Goal: Contribute content: Add original content to the website for others to see

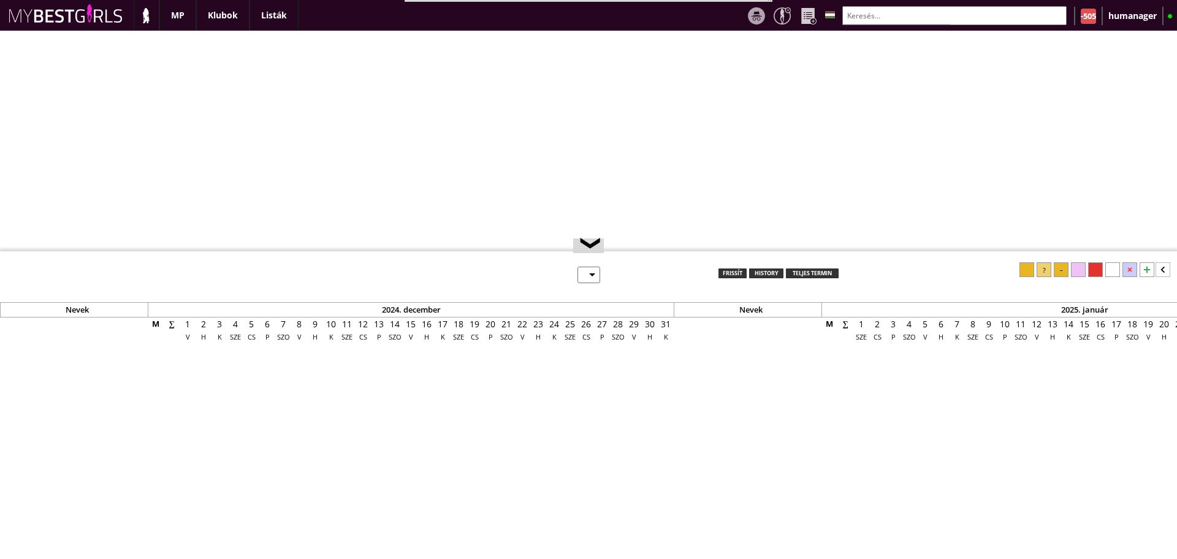
select select "0"
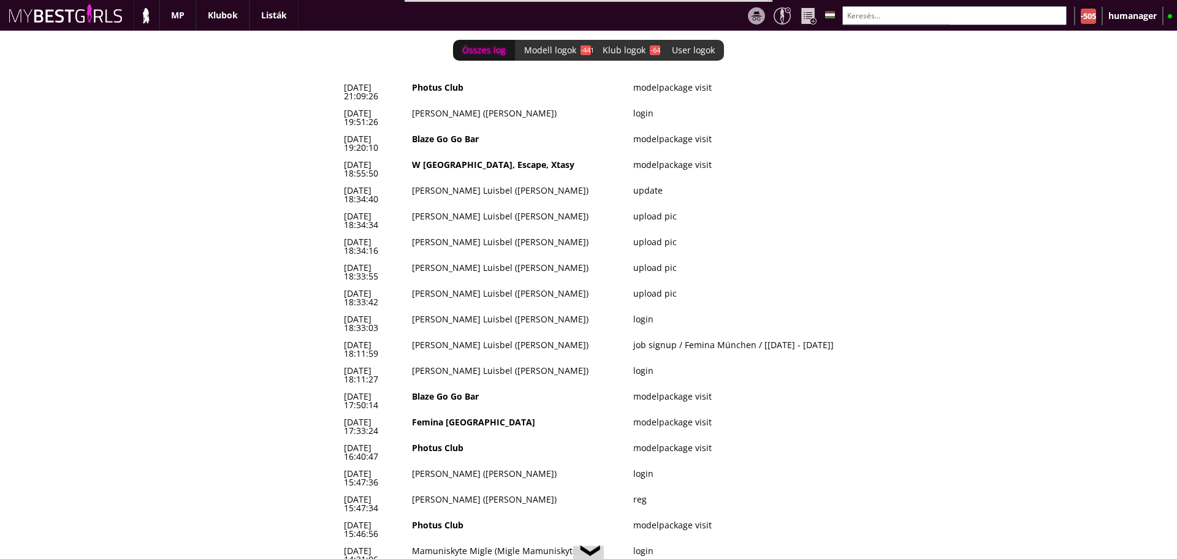
scroll to position [0, 5070]
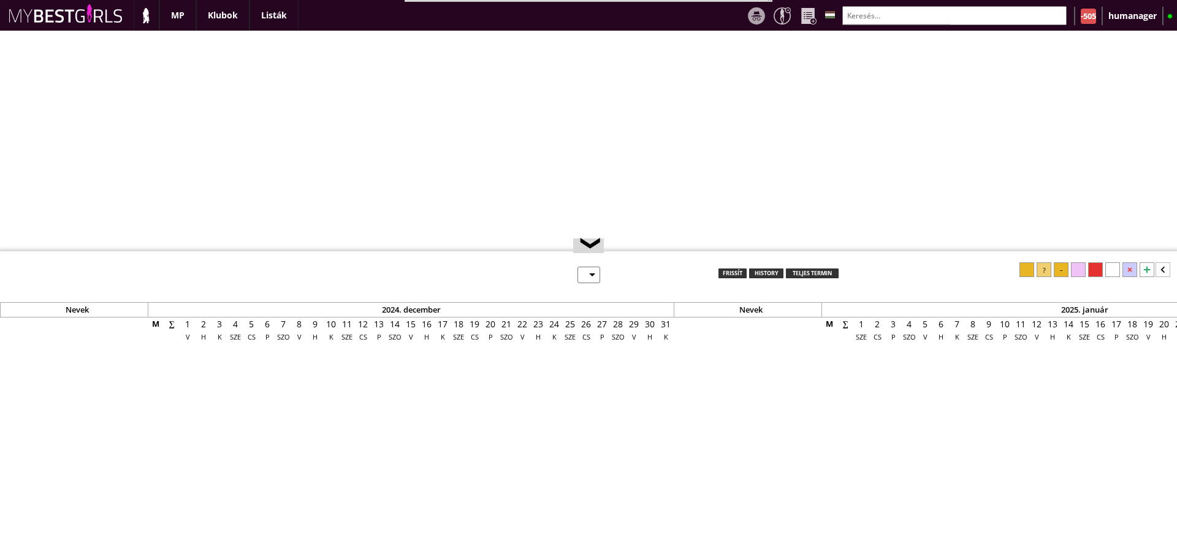
select select "0"
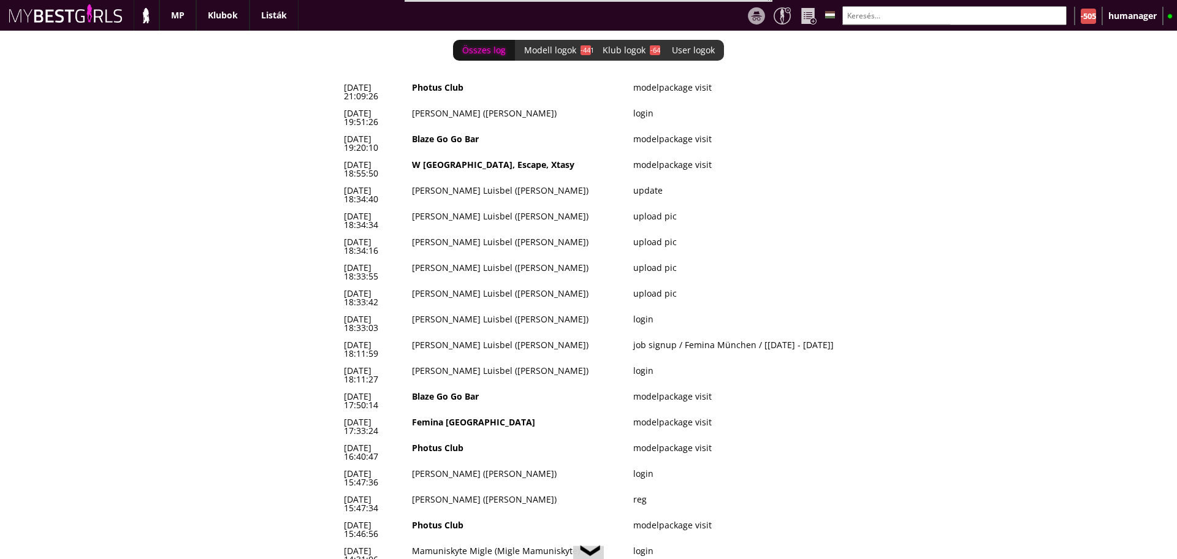
scroll to position [0, 5070]
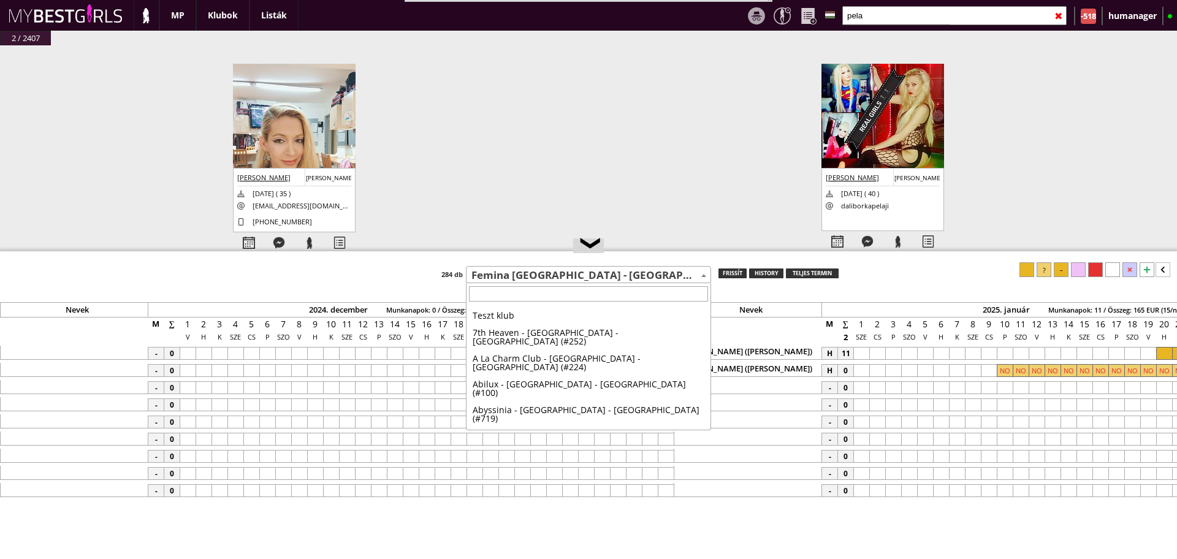
select select "449"
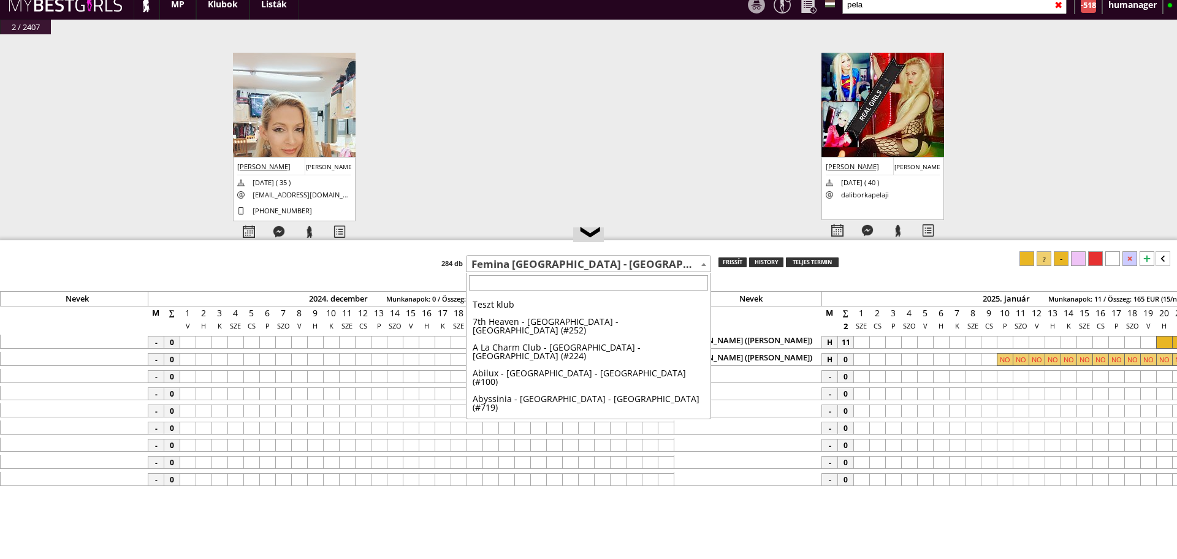
scroll to position [0, 5986]
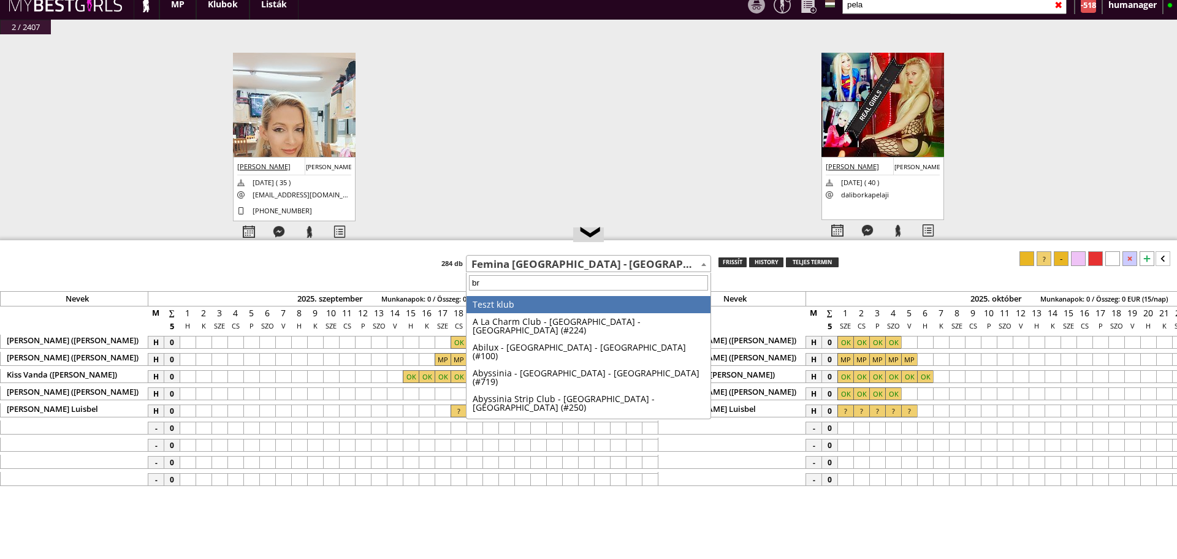
type input "brü"
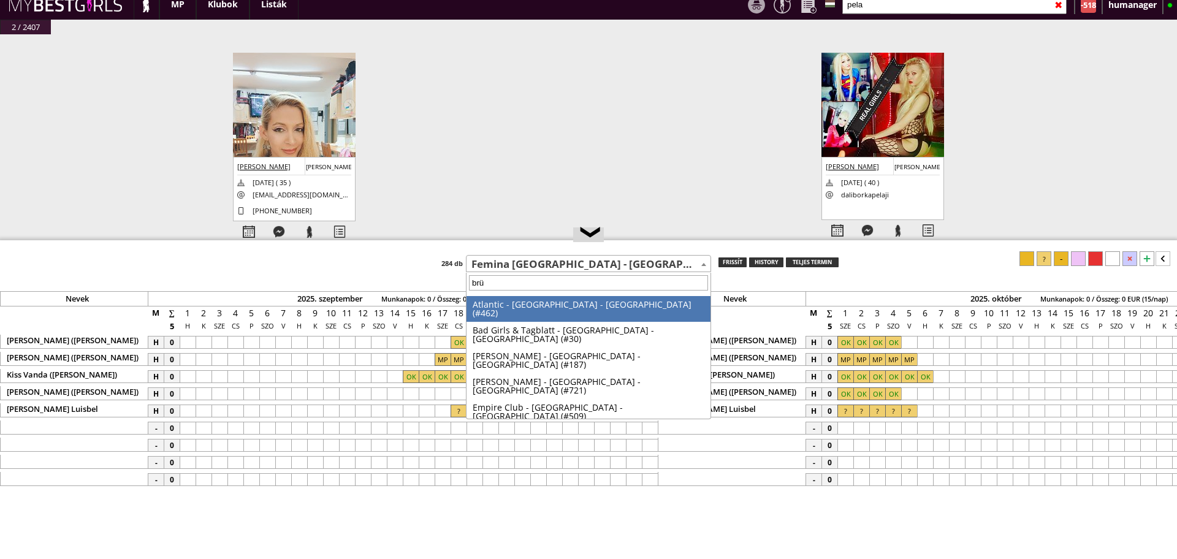
scroll to position [0, 0]
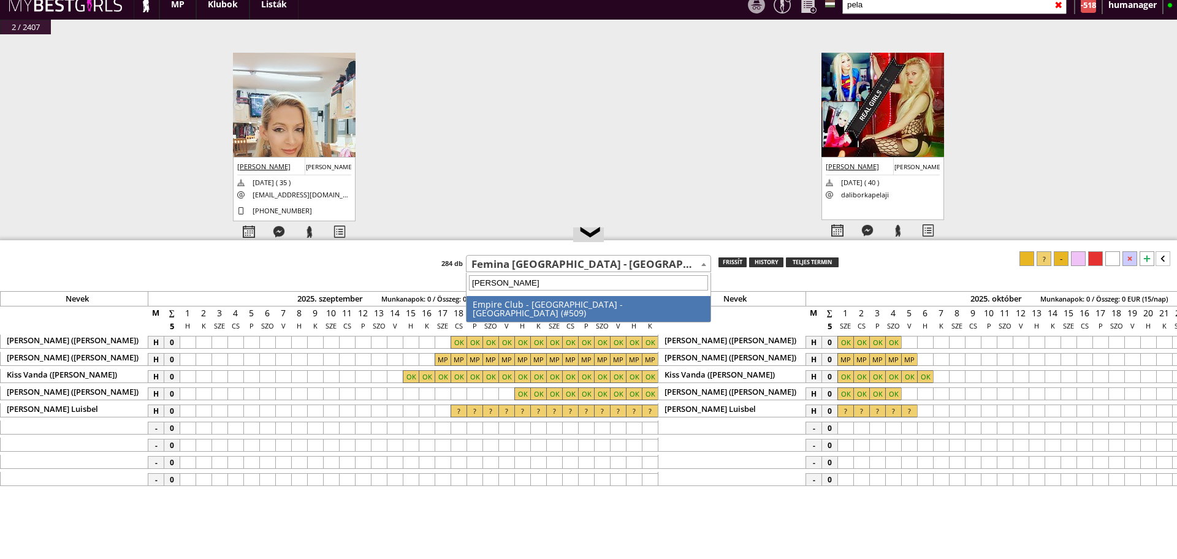
select select "509"
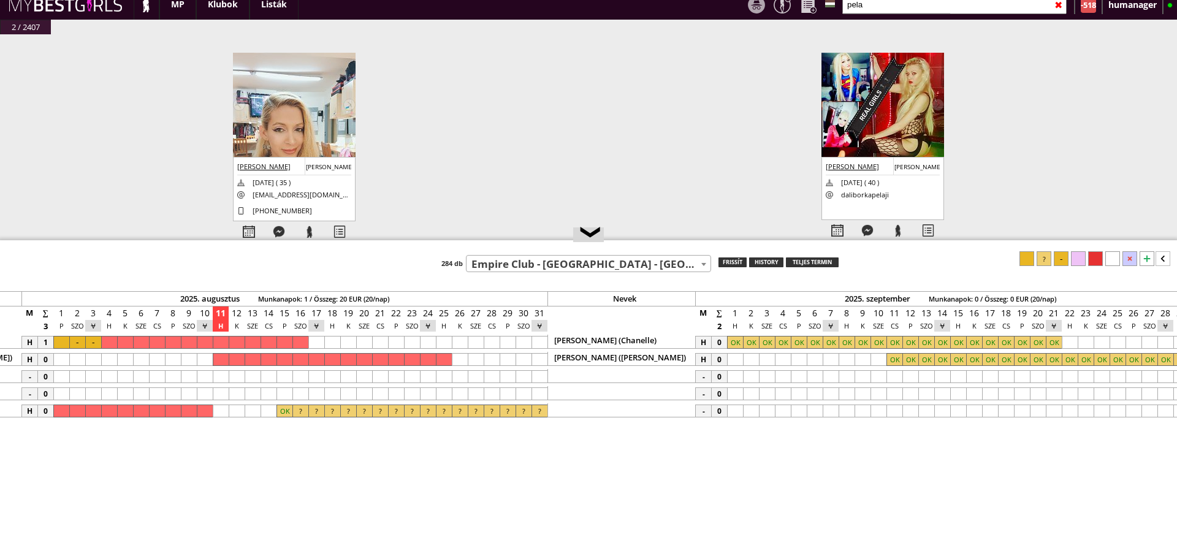
scroll to position [0, 5243]
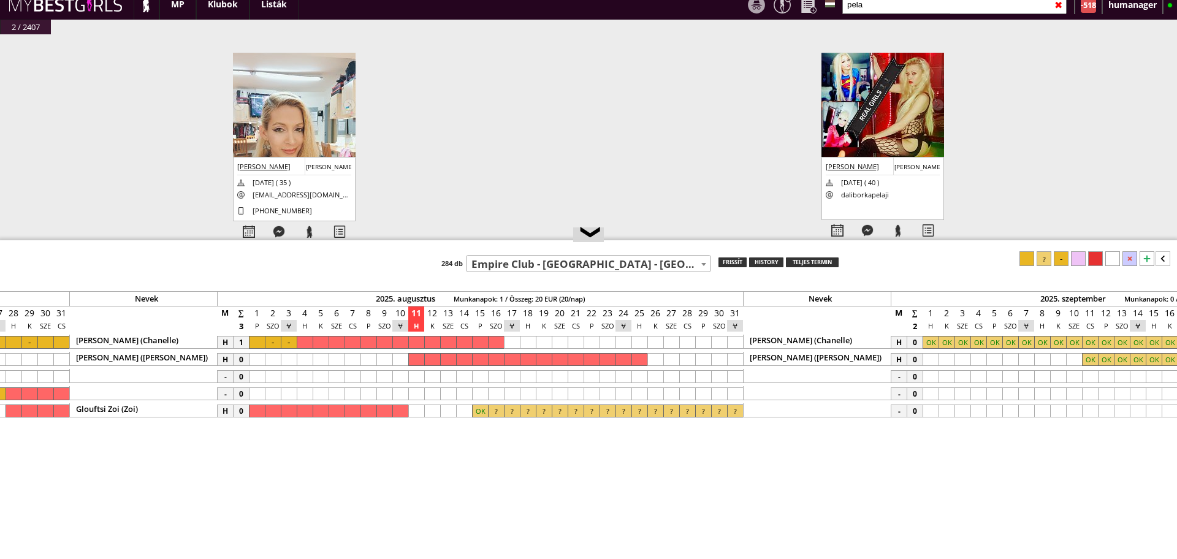
click at [113, 64] on div "#42432 2025-08-11 15:47:34 Oldakowska Monika Monika 1991-08-18 ( 33 ) oldakowsk…" at bounding box center [588, 152] width 1177 height 237
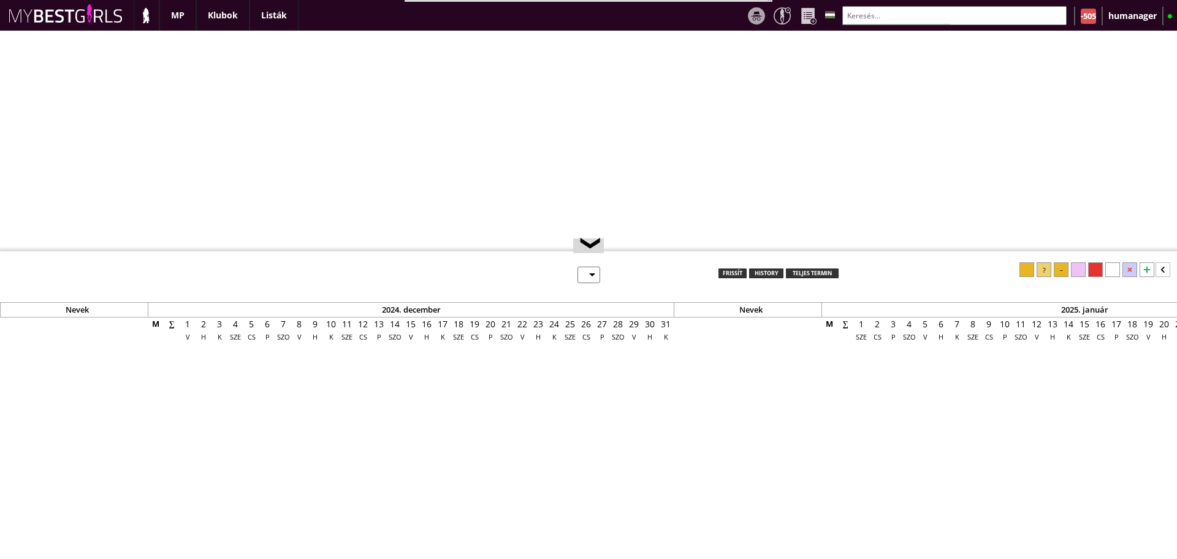
select select "0"
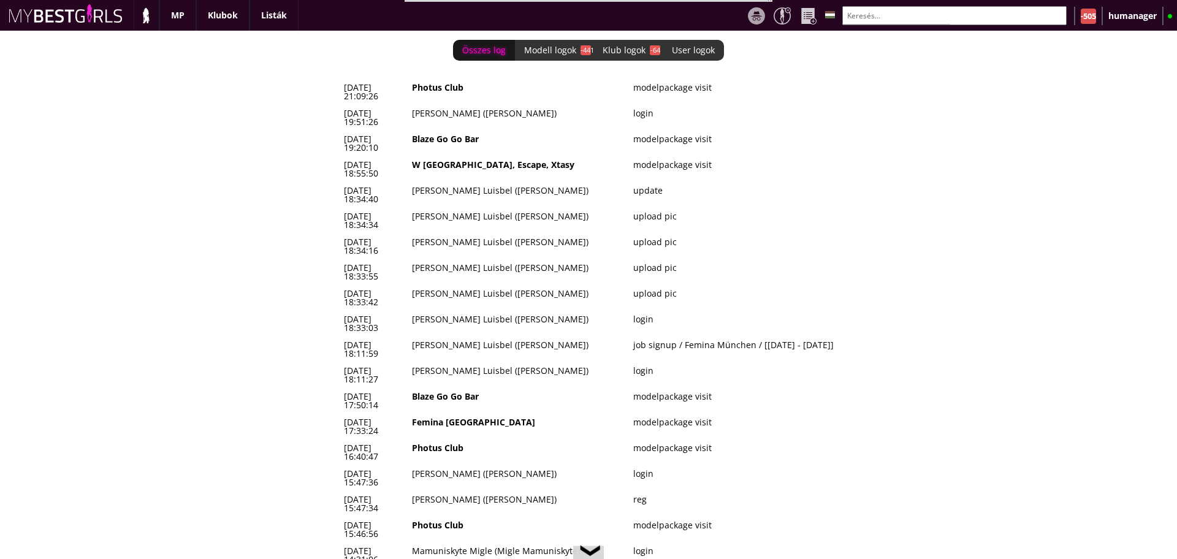
scroll to position [0, 5070]
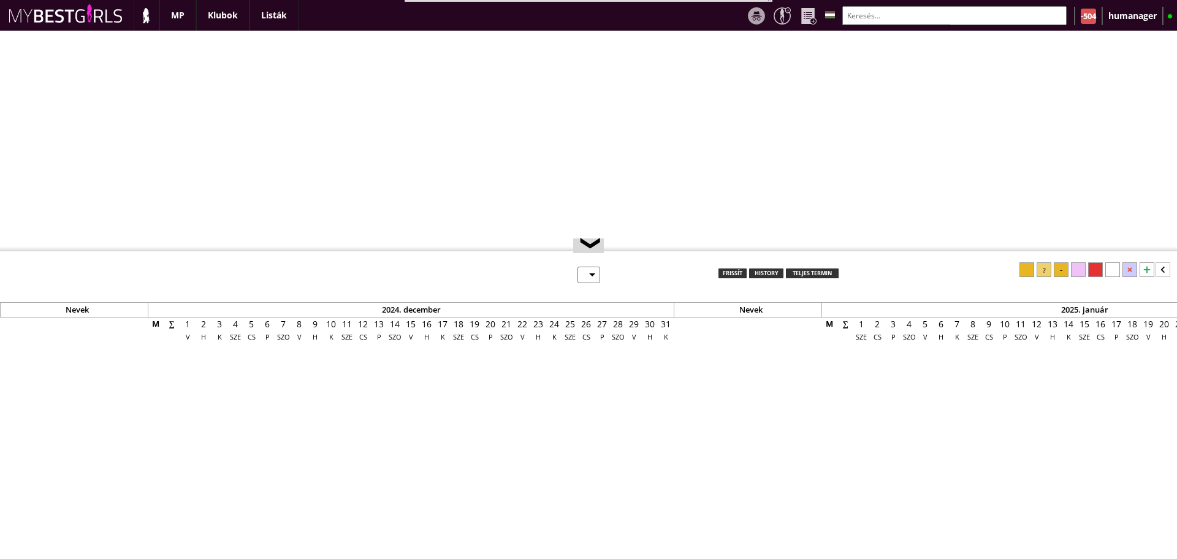
select select "0"
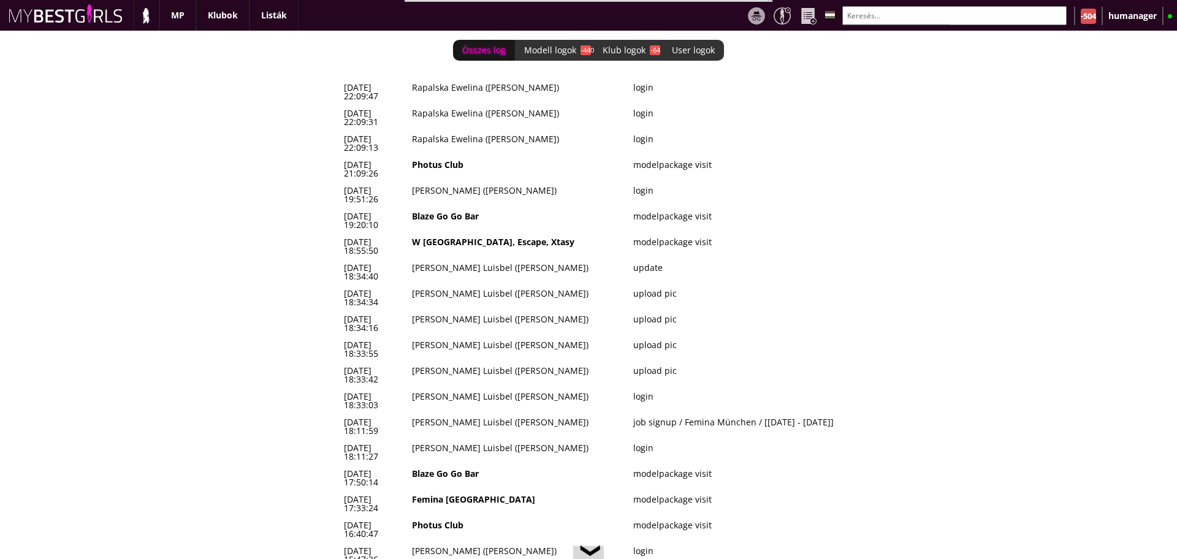
scroll to position [0, 5070]
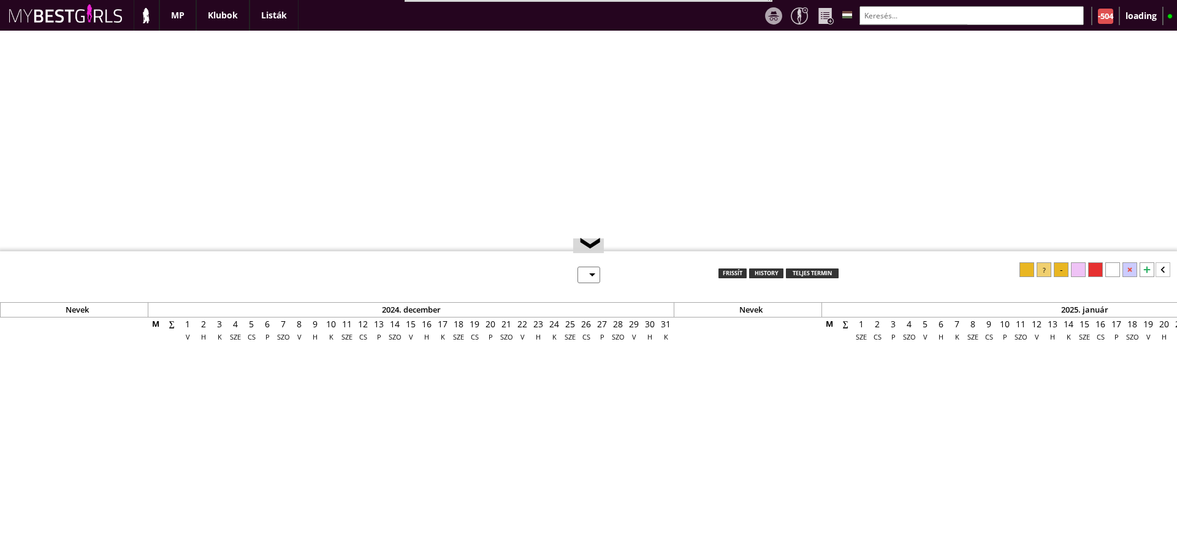
scroll to position [11, 0]
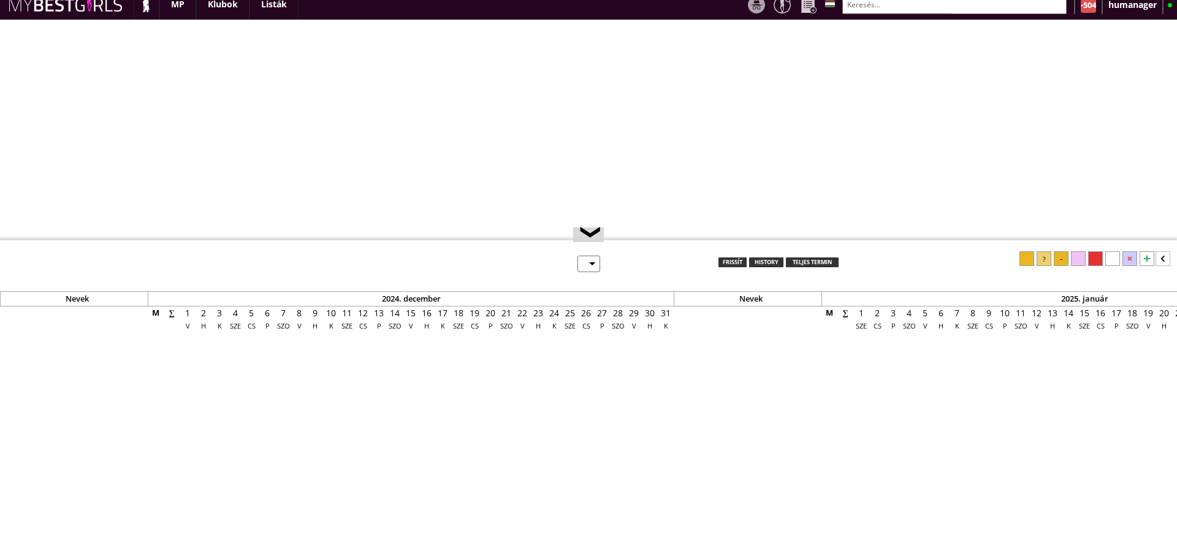
click at [885, 4] on input "text" at bounding box center [955, 4] width 224 height 19
select select "0"
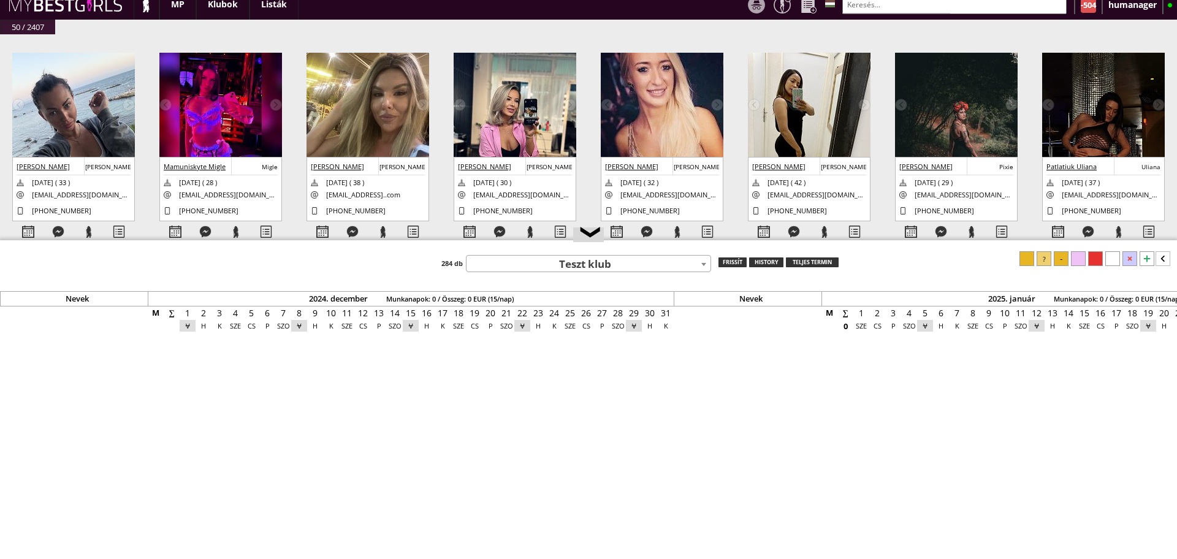
scroll to position [0, 5070]
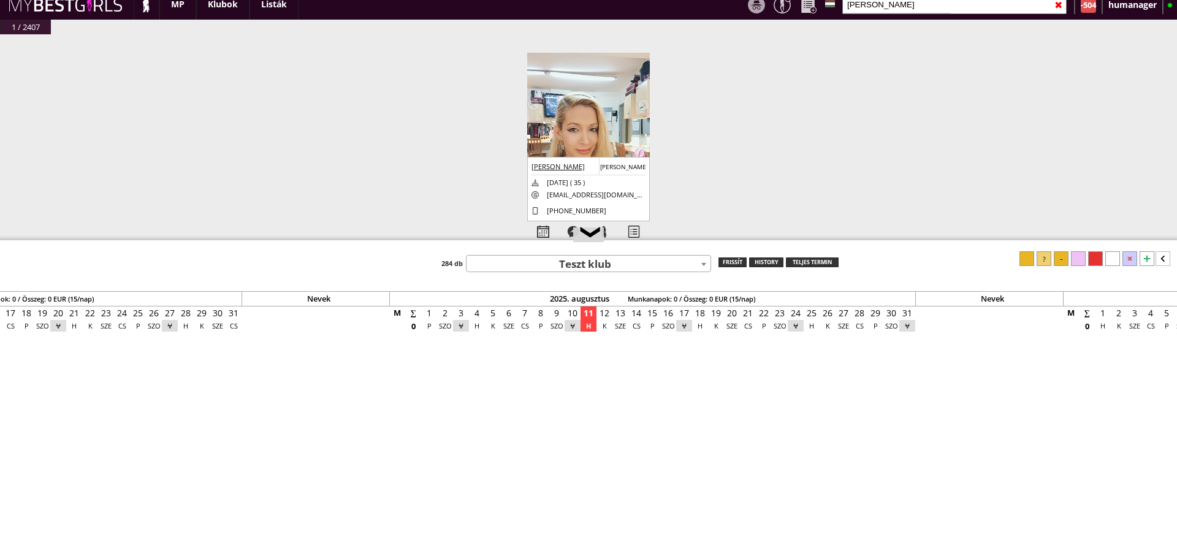
type input "pelaez"
click at [618, 109] on img at bounding box center [588, 135] width 123 height 164
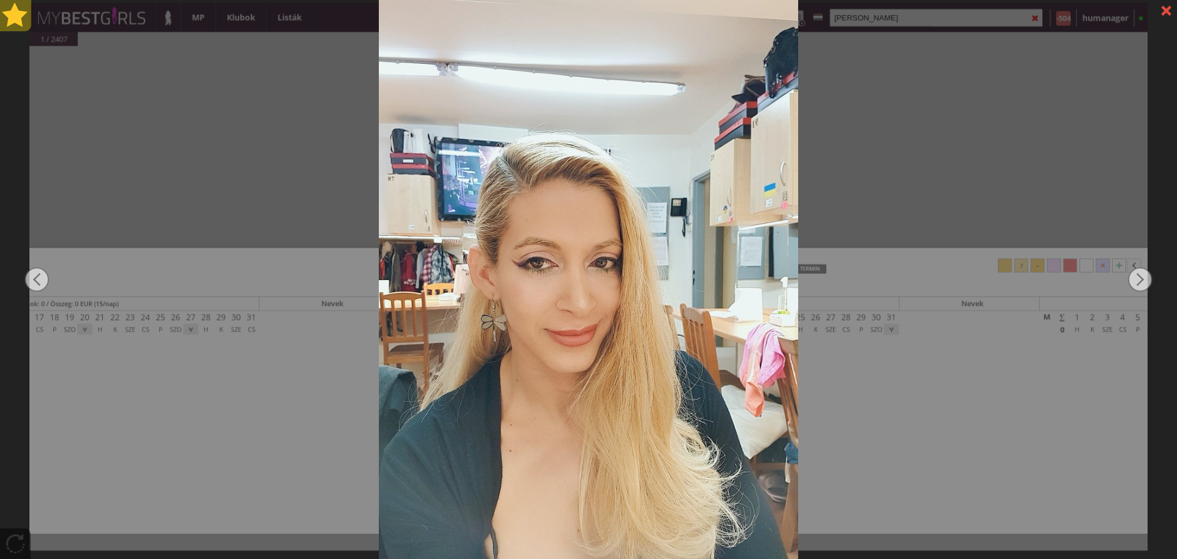
click at [15, 15] on div at bounding box center [15, 15] width 31 height 31
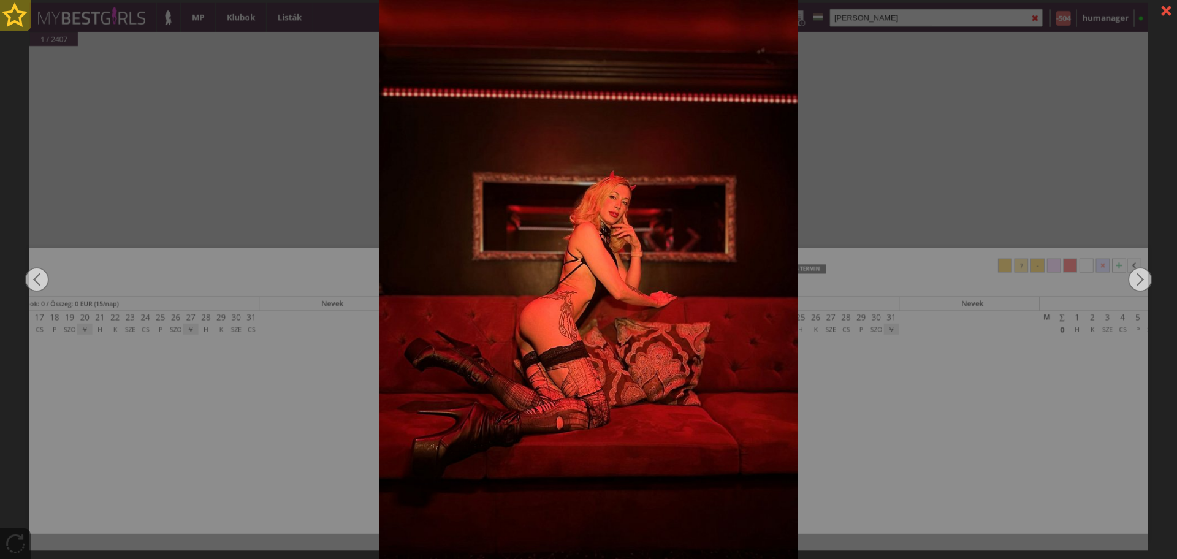
click at [15, 15] on div at bounding box center [15, 15] width 31 height 31
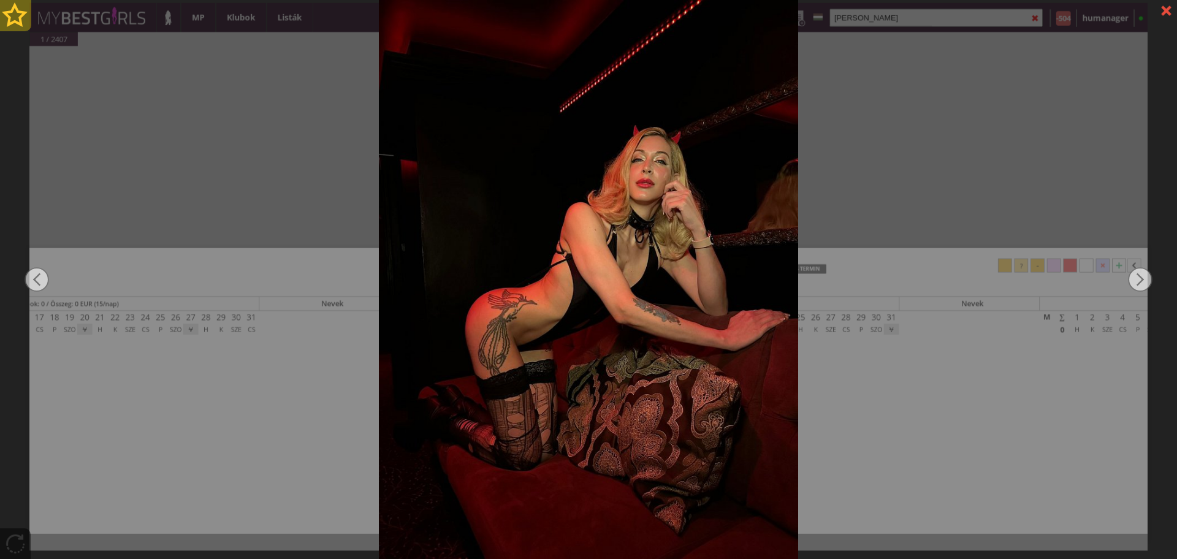
click at [15, 15] on div at bounding box center [15, 15] width 31 height 31
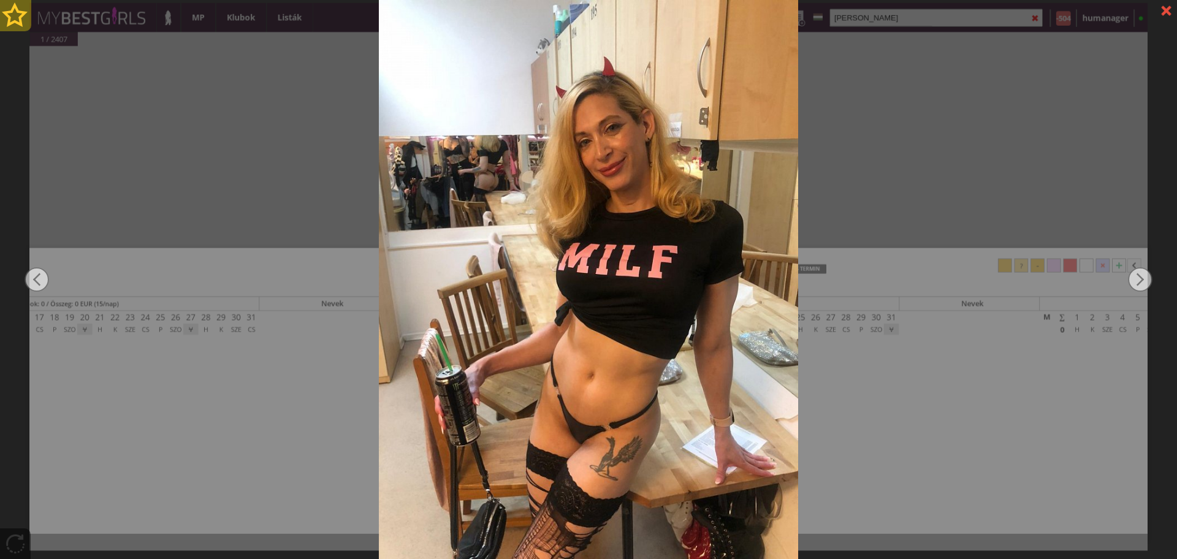
click at [15, 15] on div at bounding box center [15, 15] width 31 height 31
click at [20, 21] on div at bounding box center [15, 15] width 31 height 31
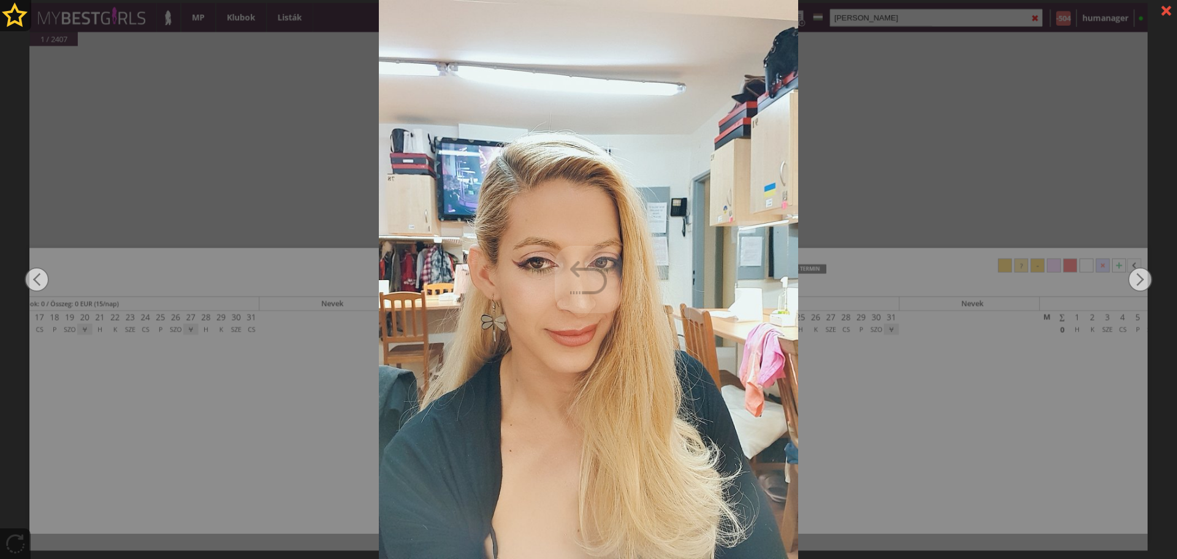
click at [273, 197] on div at bounding box center [588, 279] width 1177 height 559
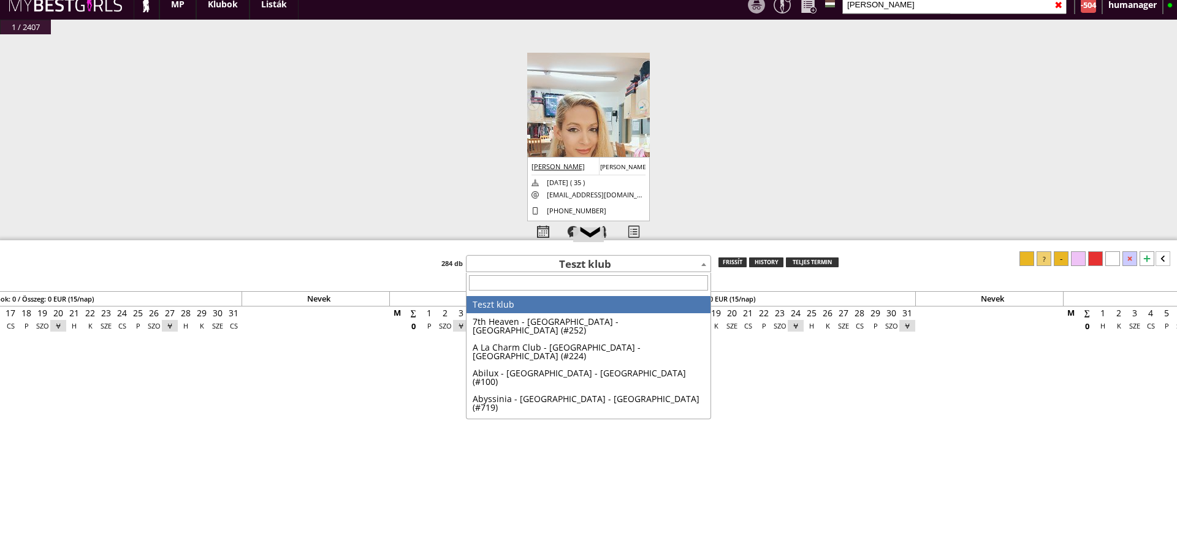
click at [602, 269] on span "Teszt klub" at bounding box center [589, 264] width 244 height 17
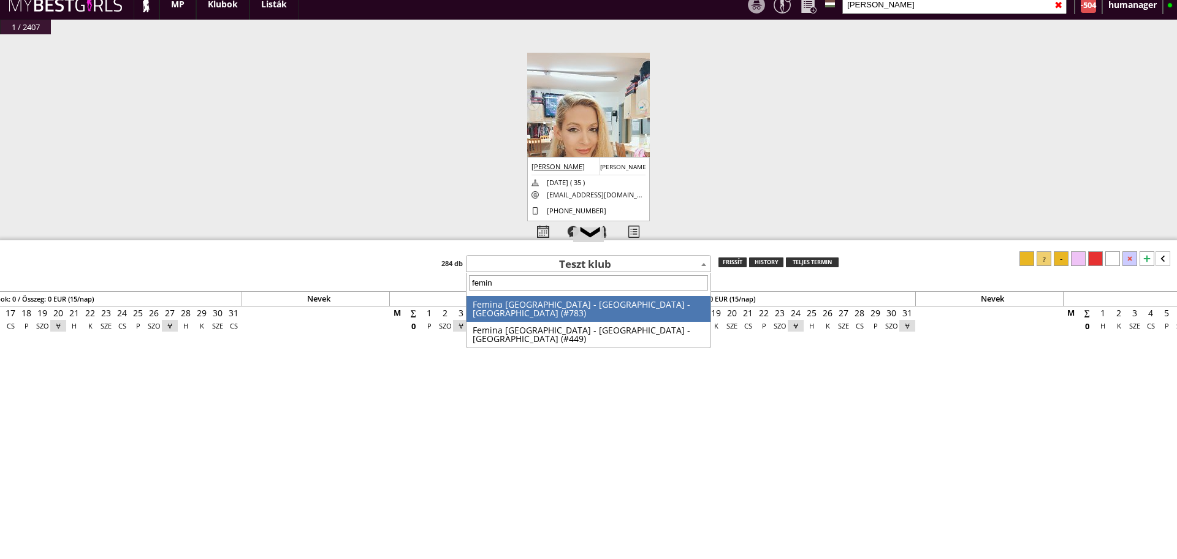
type input "femina"
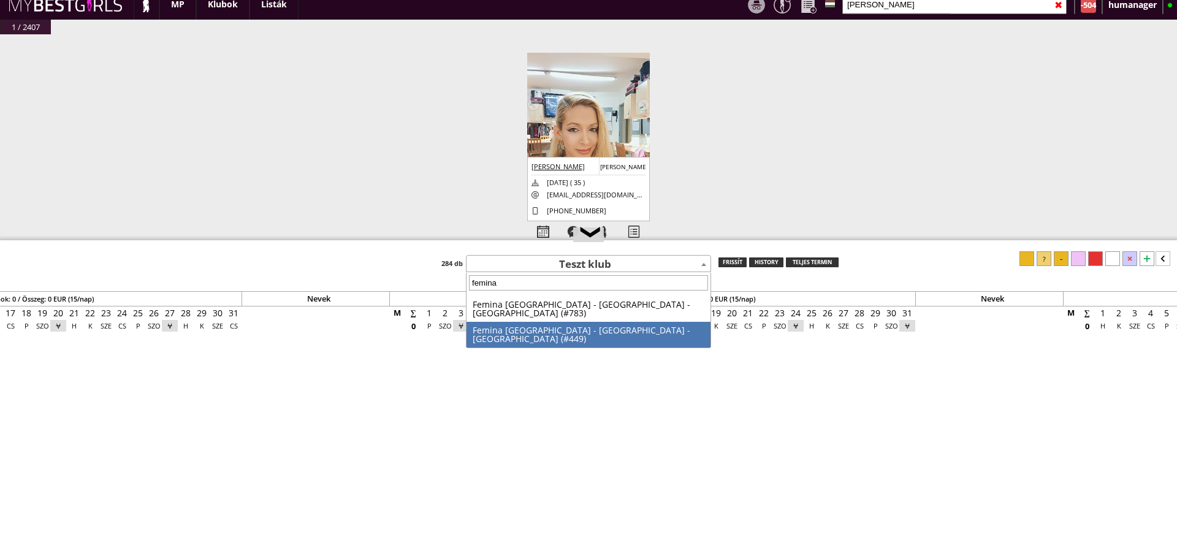
select select "449"
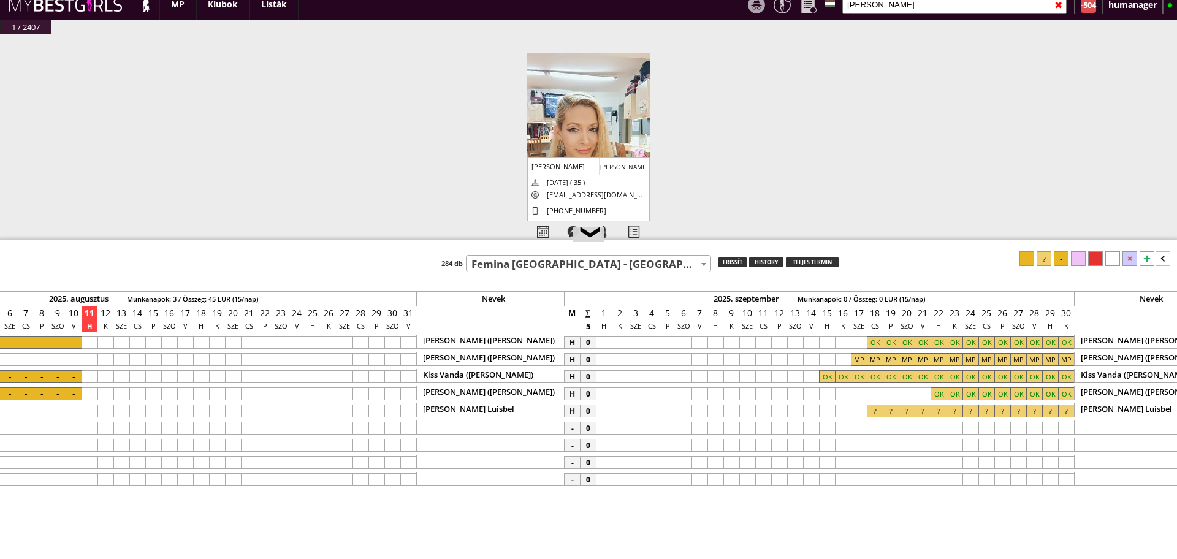
scroll to position [0, 5929]
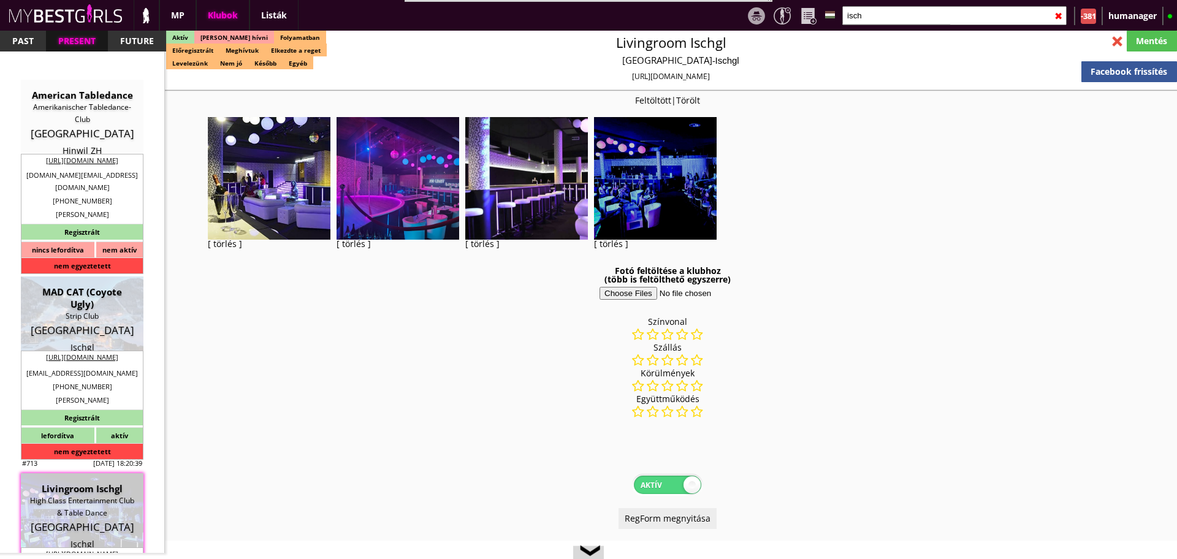
select select "reg"
select select "months"
select select "weeks"
select select "0"
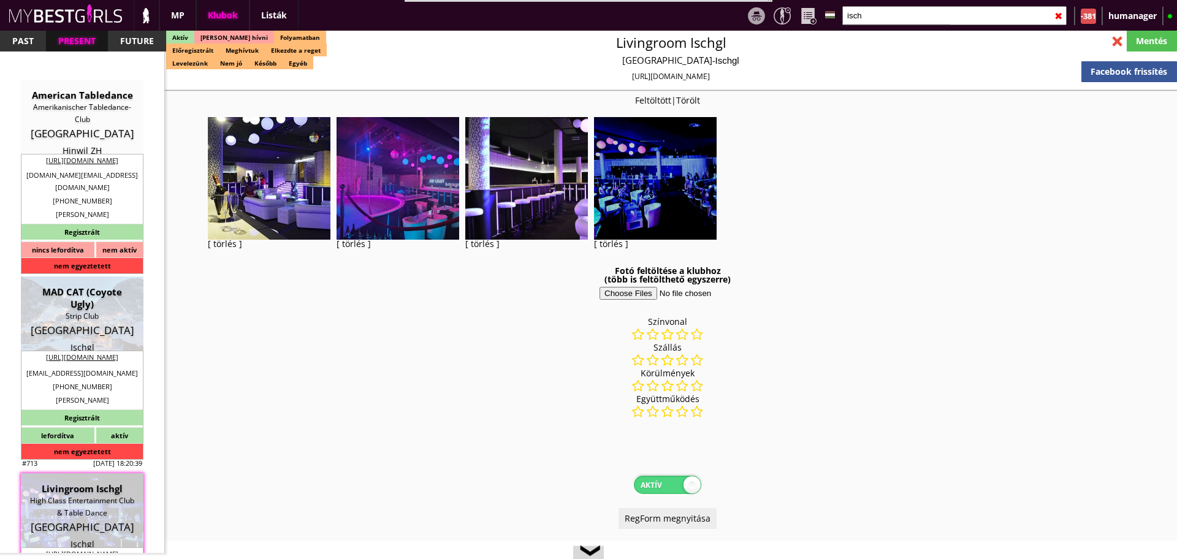
select select "0"
select select "weekly"
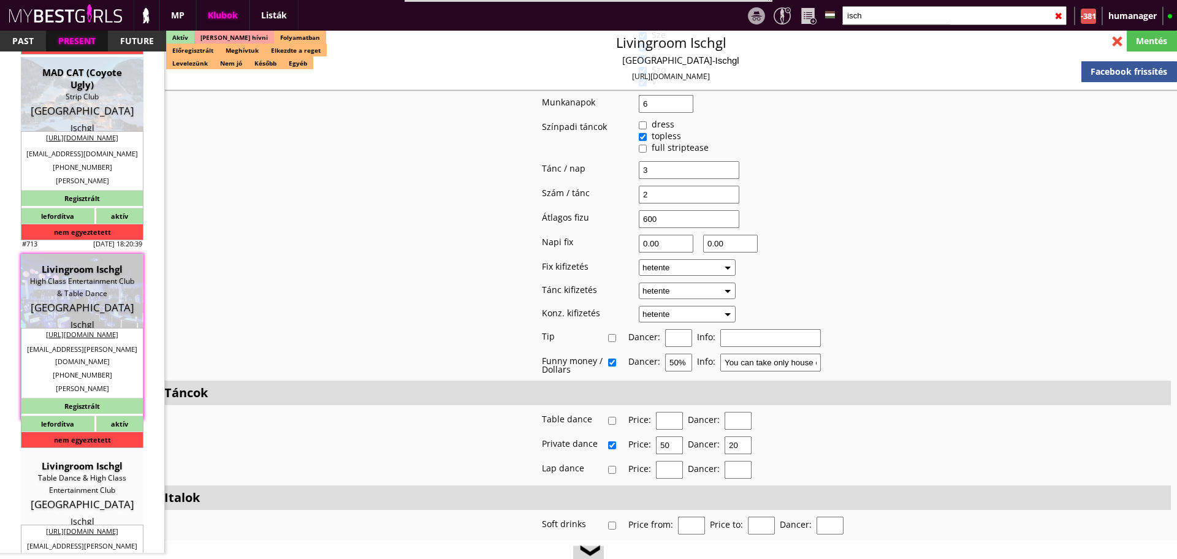
click at [882, 17] on input "isch" at bounding box center [955, 15] width 224 height 19
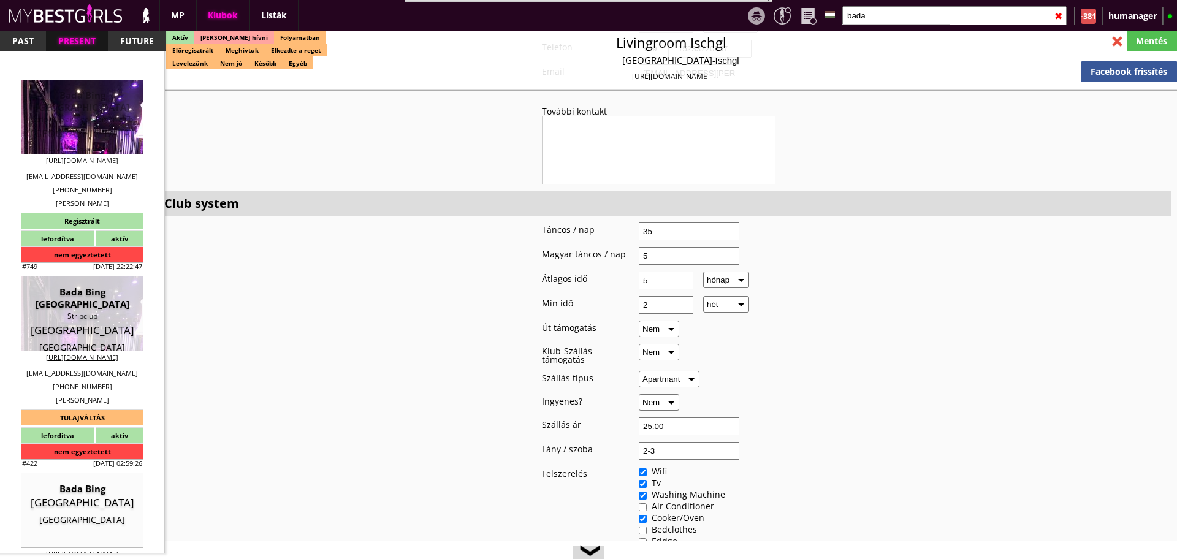
scroll to position [1, 0]
type input "bada"
click at [89, 131] on div "Denmark" at bounding box center [82, 133] width 104 height 12
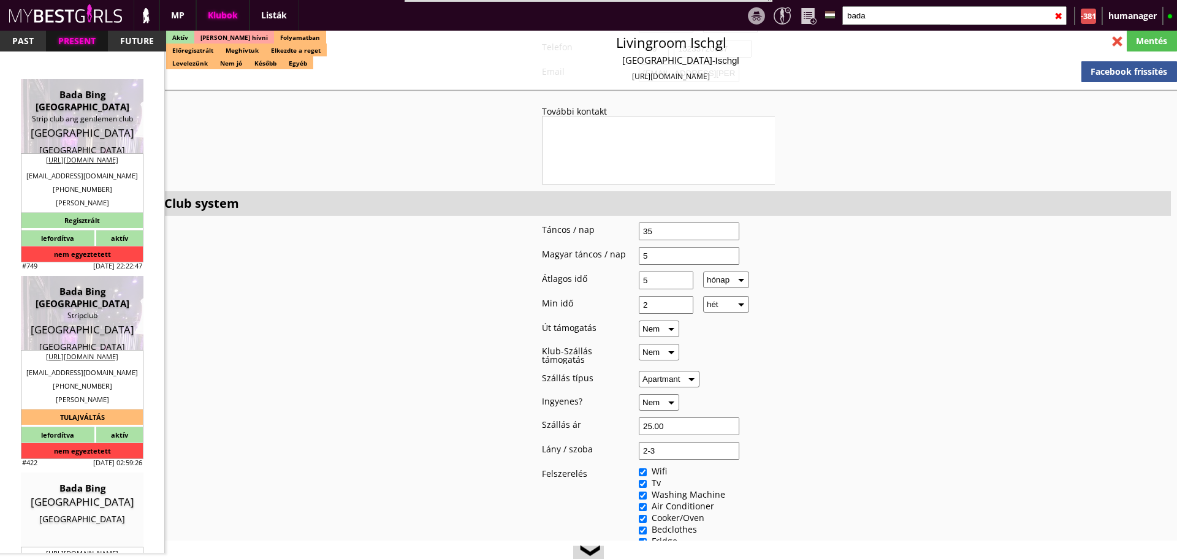
type input "Copenhagen"
checkbox input "false"
type input "15.00"
type input "EUR"
type input "Bada Bing [GEOGRAPHIC_DATA]"
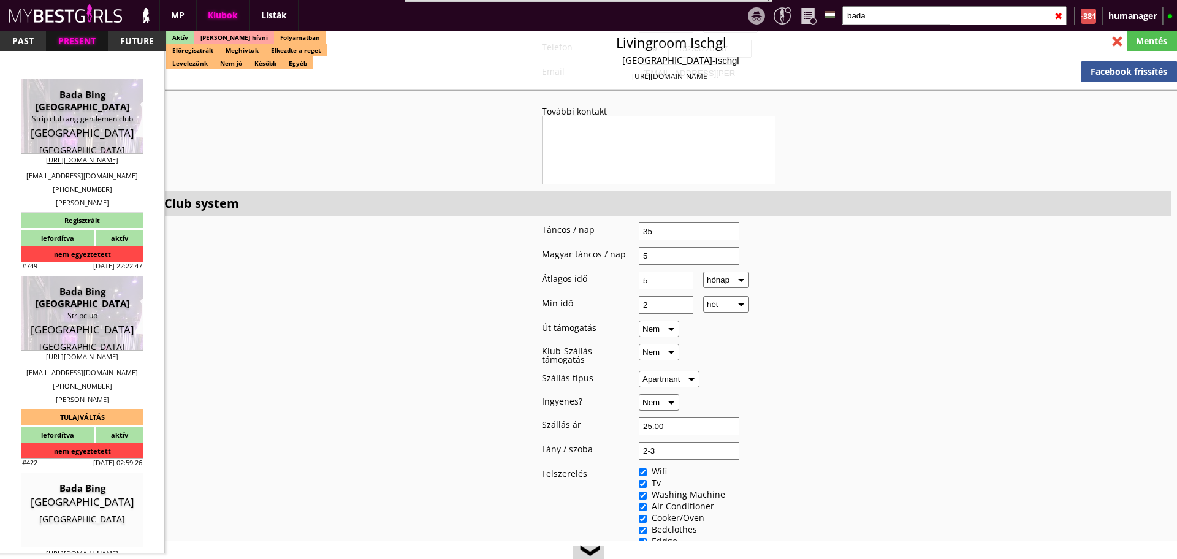
type input "Strip club ang gentlemen club"
type input "1123"
type input "Gothersgade 19"
type input "45"
type input "33118888"
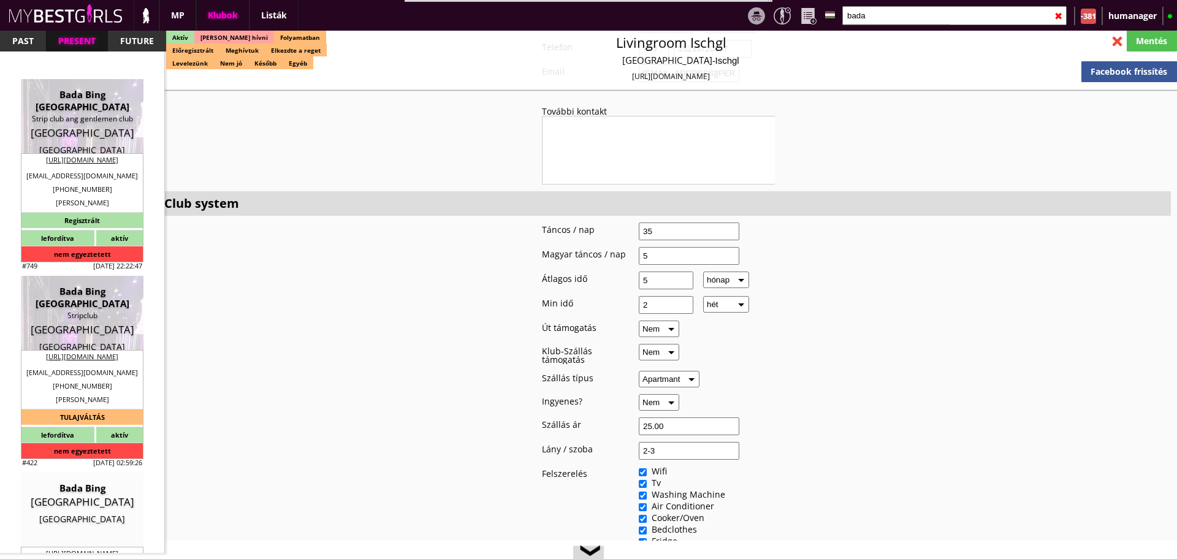
type input "info@badabingcph.dk"
type input "http://www.badabingcph.dk"
type textarea "The Lounge Restaurant APS DK38969404 1123 Copenhagen Gothersgade 19"
type input "The Lounge Restaurant APS"
type input "DK38969404"
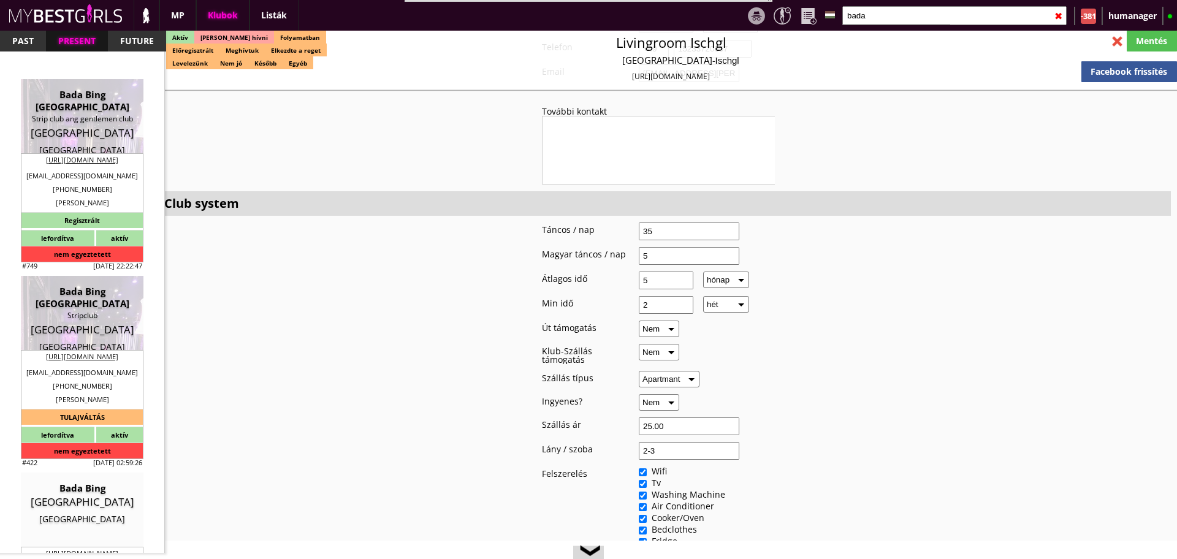
type input "1123"
type input "Copenhagen"
type input "Gothersgade 19"
type input "Linda"
type input "Kastrup"
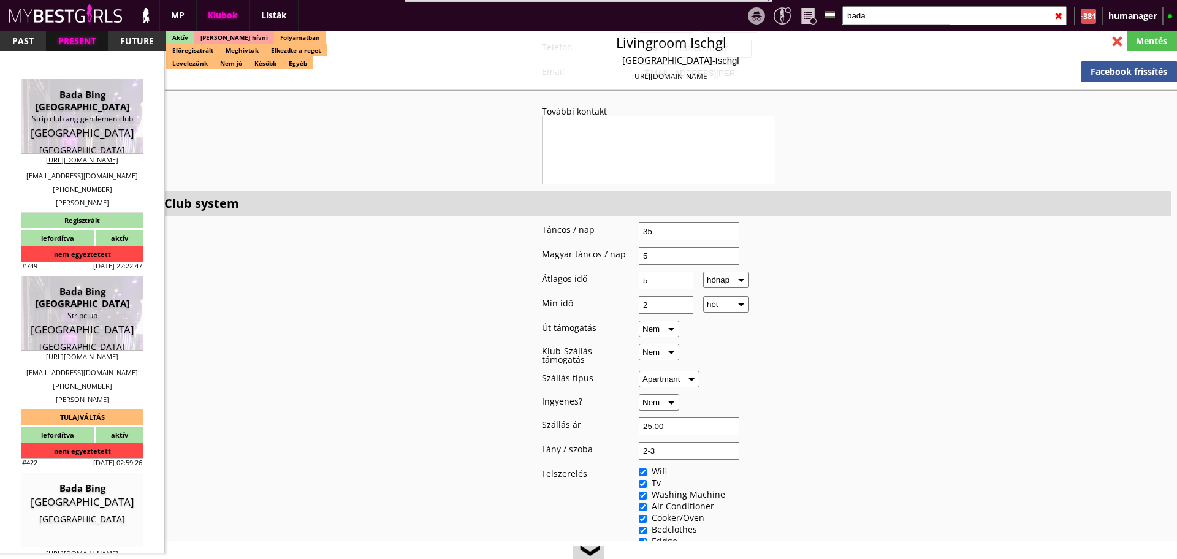
type input "45"
type input "29103494"
type input "info@badabingcph.dk"
type input "Johnny"
type input "Lykkegaard"
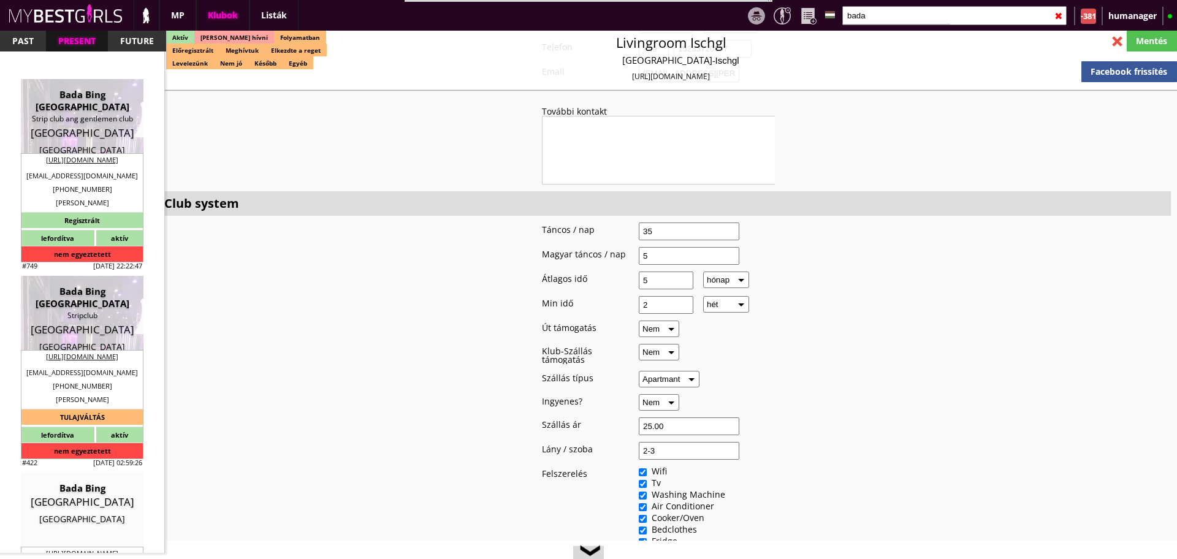
type input "45"
type input "21600174"
type input "info@badabingcph.dk"
type input "12-14"
type input "4"
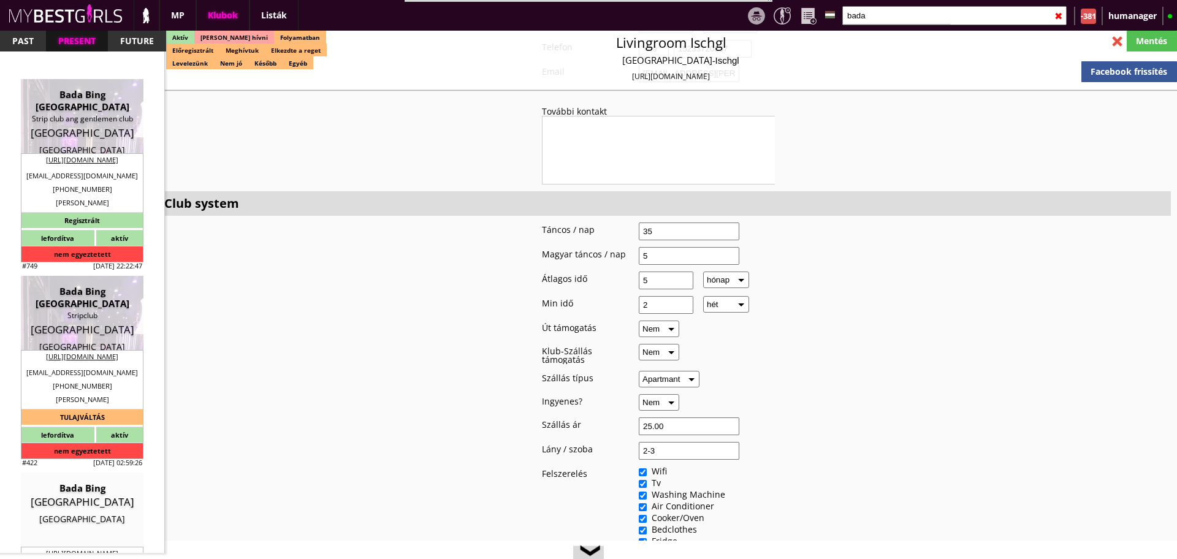
type input "1"
type input "2-4"
select select "flat"
type input "20.00"
type input "2-3"
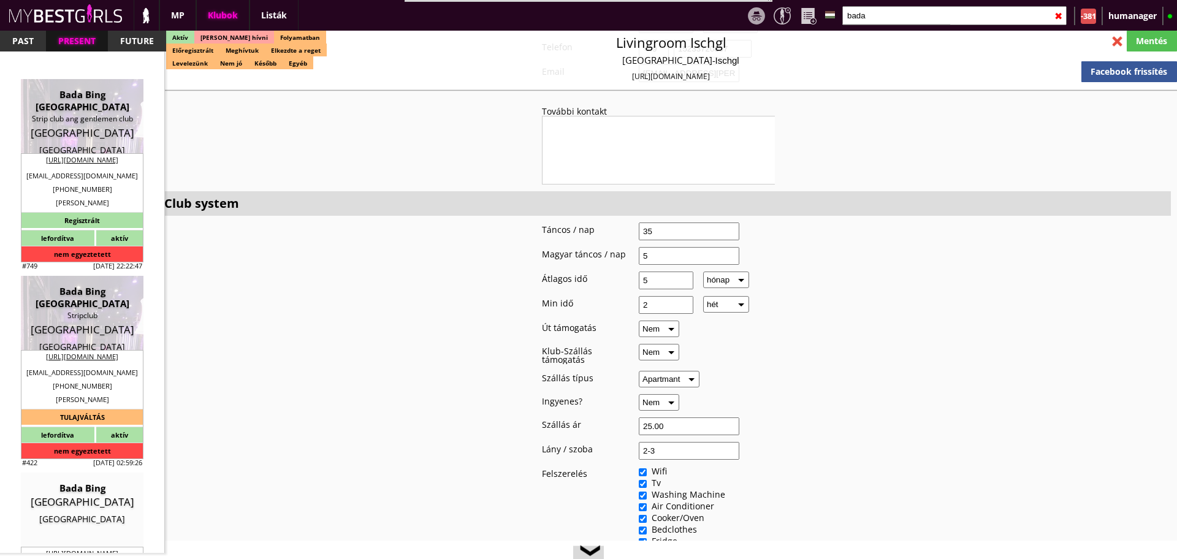
checkbox input "true"
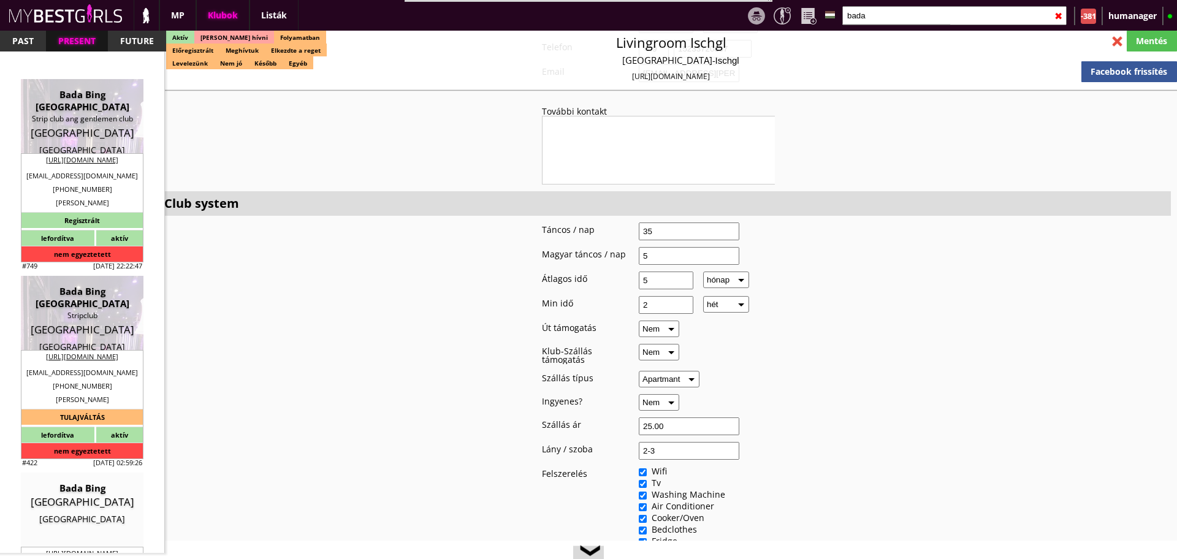
checkbox input "true"
checkbox input "false"
checkbox input "true"
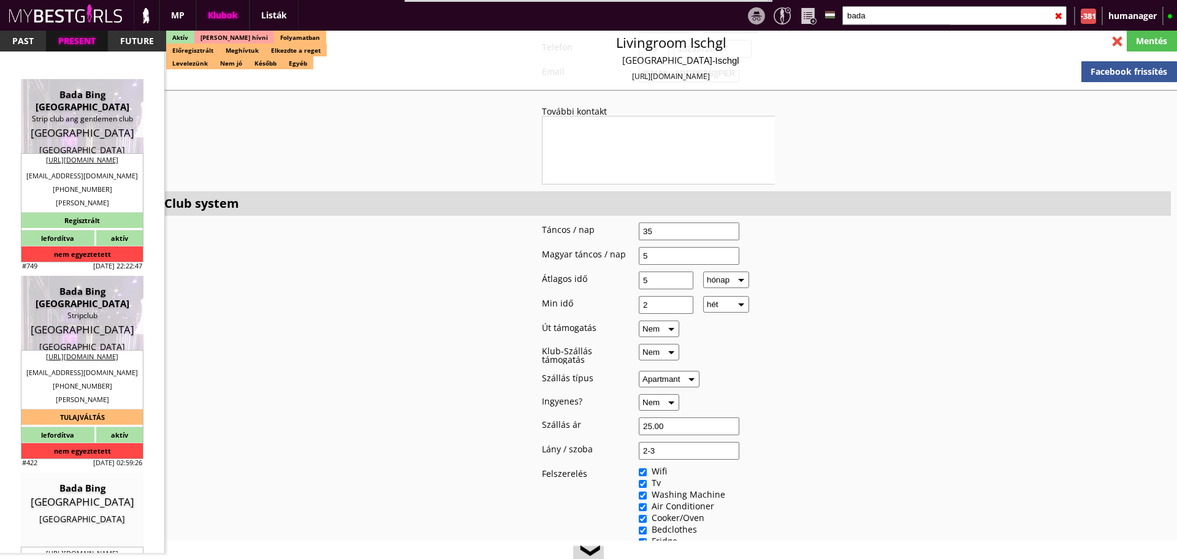
checkbox input "true"
checkbox input "false"
type input "4"
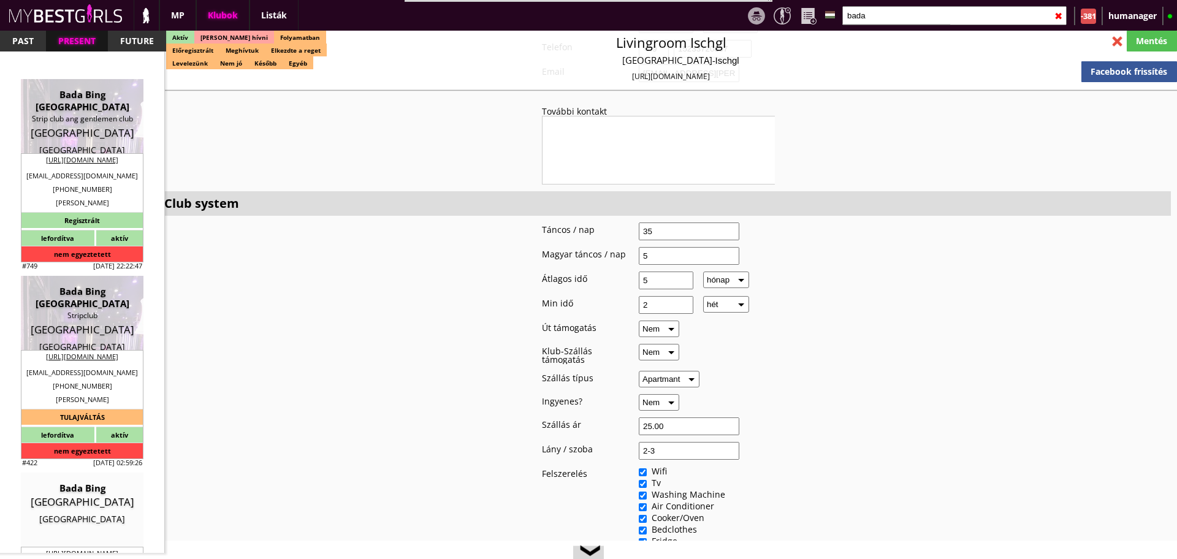
checkbox input "true"
type input "5"
type input "2"
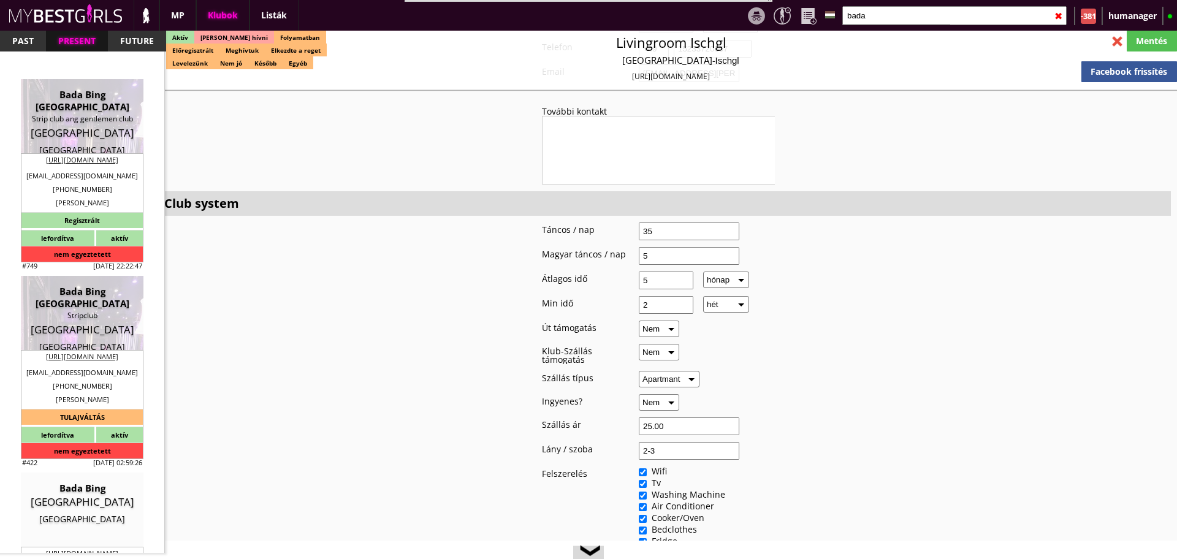
type input "1000"
type input "67.00"
type input "0.00"
checkbox input "true"
type input "50%"
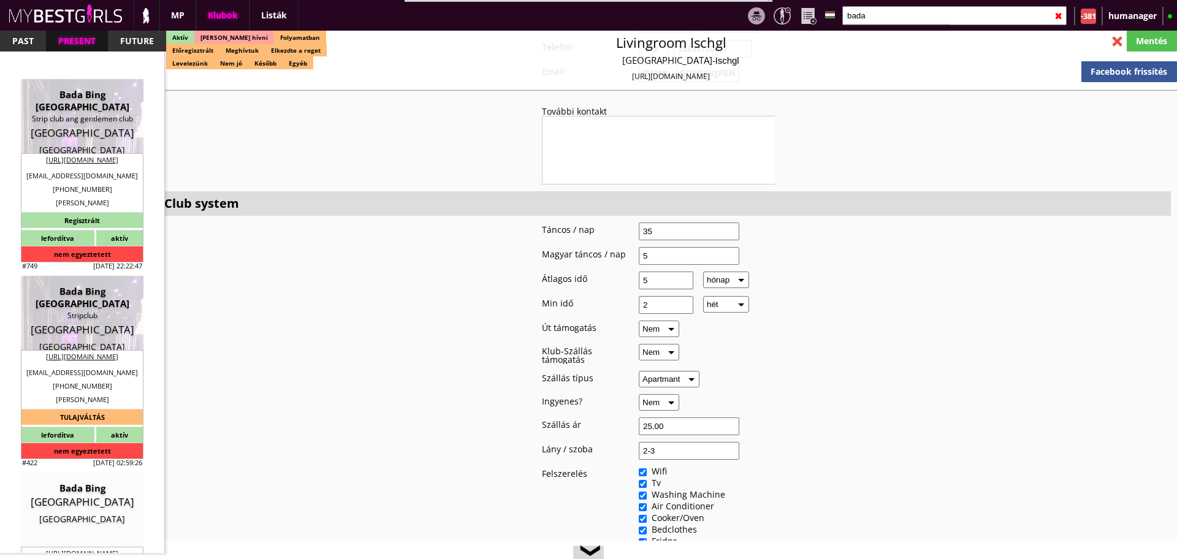
checkbox input "true"
type input "50%"
checkbox input "false"
checkbox input "true"
type input "32"
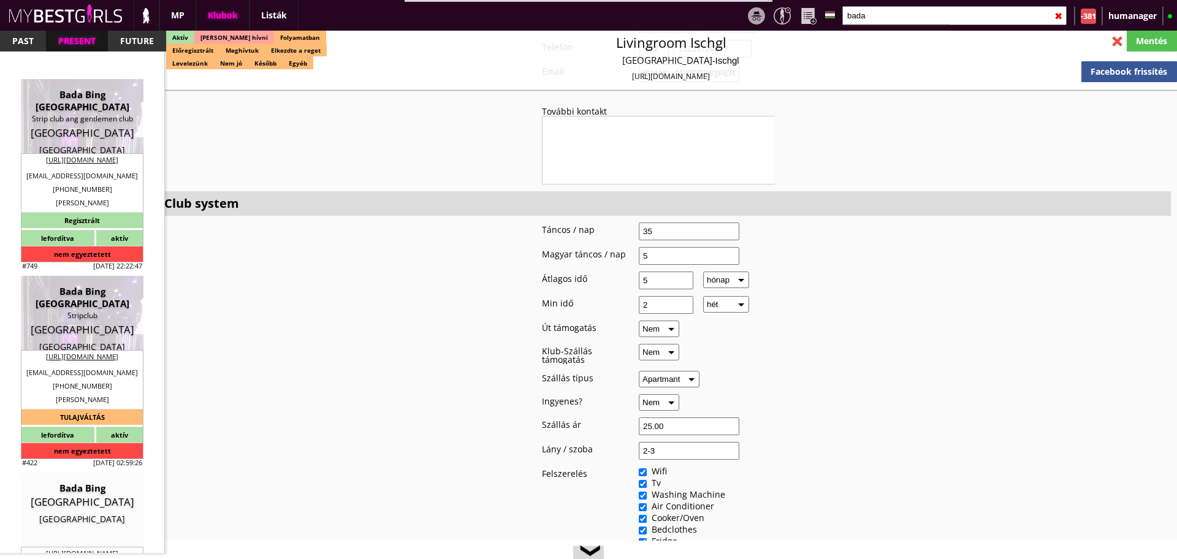
type input "32"
type input "15"
checkbox input "true"
type input "300"
type input "15000"
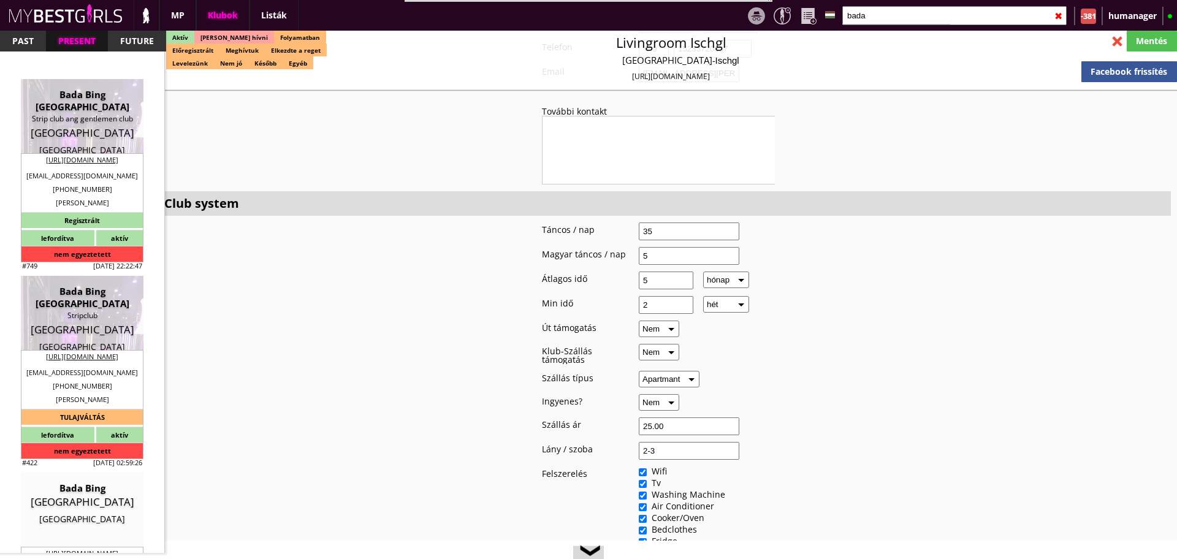
type input "15"
select select "info@badabingcph.dk"
checkbox input "true"
type input "Szuper új, igényes klub Dániában"
type input "Gentlemen Club Dániában - 67 EUR fix/nap"
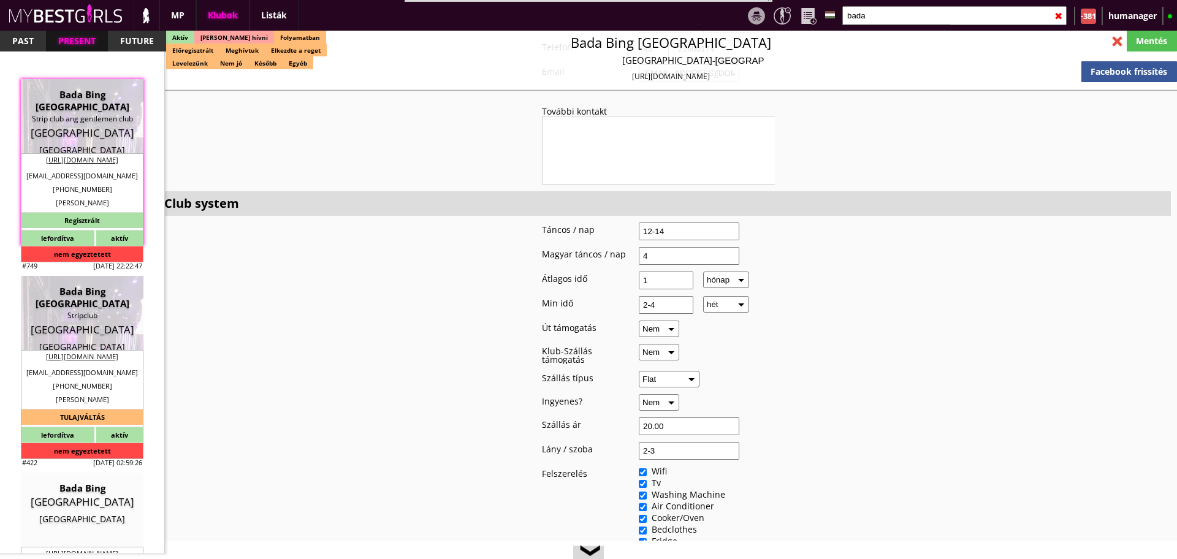
type input "Asztaltánc, italkonzumálás, privát tánc"
type textarea "Country: Denmark Club type: Stripclub Work type: Stage dance, drink consummatio…"
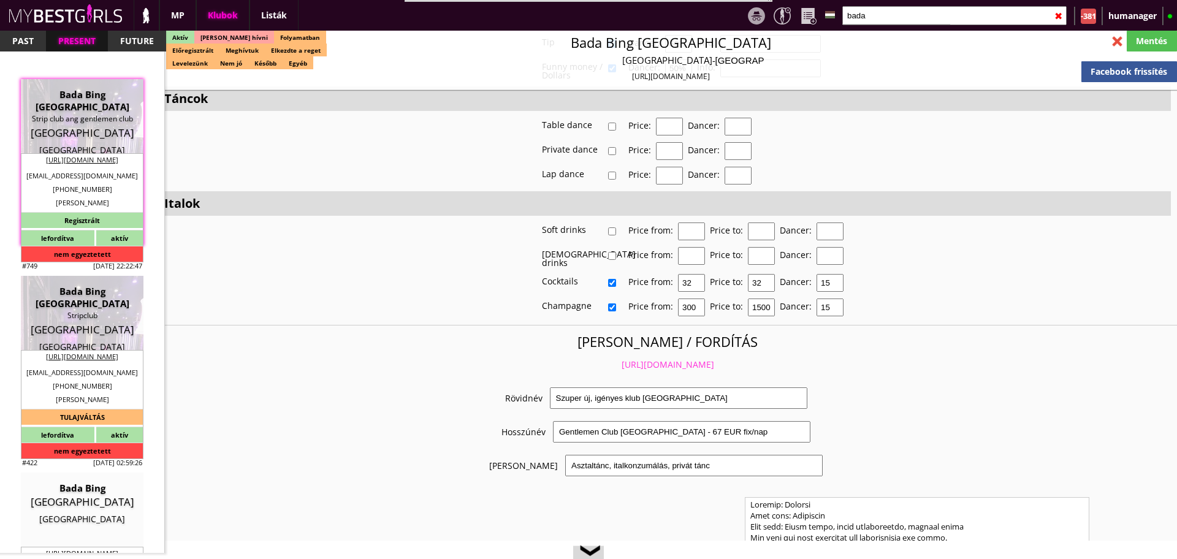
scroll to position [2238, 0]
click at [622, 358] on link "https://mybestgirls.com/szuper-uj,-igenyes-klub-daniaban" at bounding box center [668, 364] width 93 height 12
click at [870, 7] on input "bada" at bounding box center [955, 15] width 224 height 19
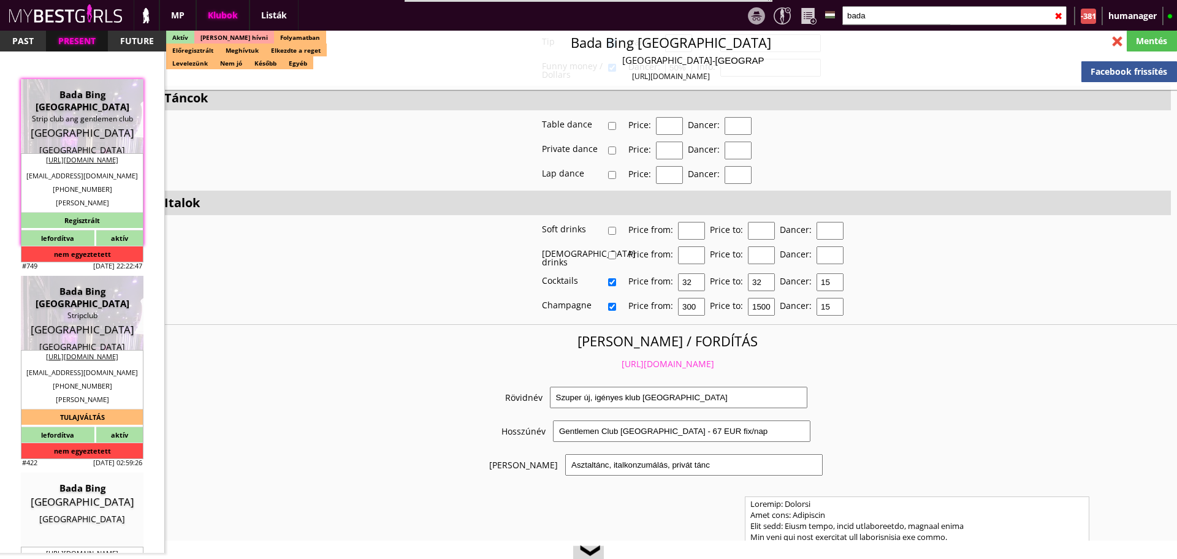
click at [870, 7] on input "bada" at bounding box center [955, 15] width 224 height 19
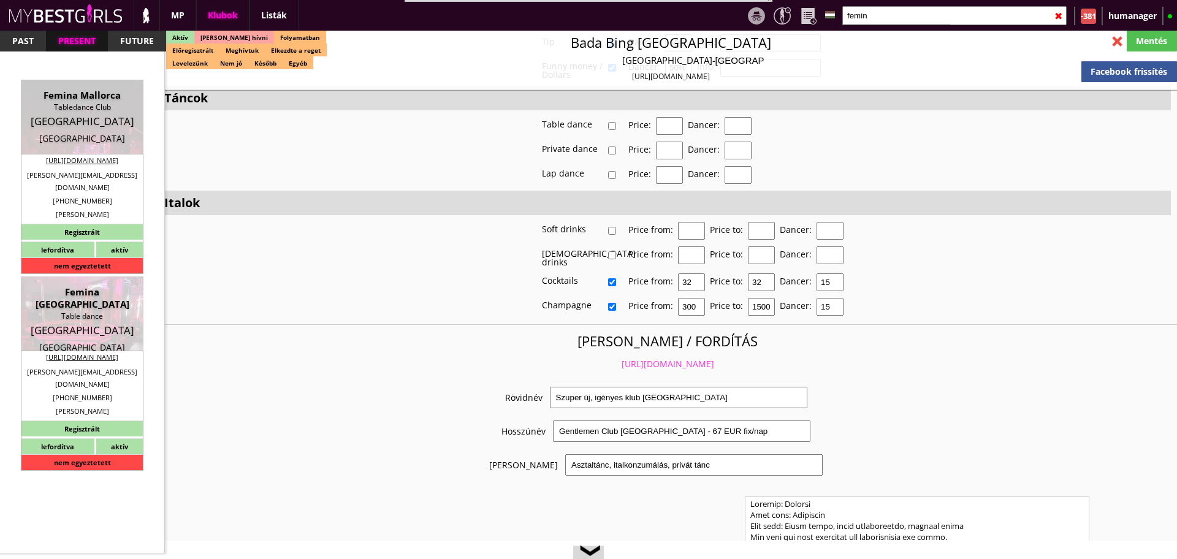
scroll to position [0, 0]
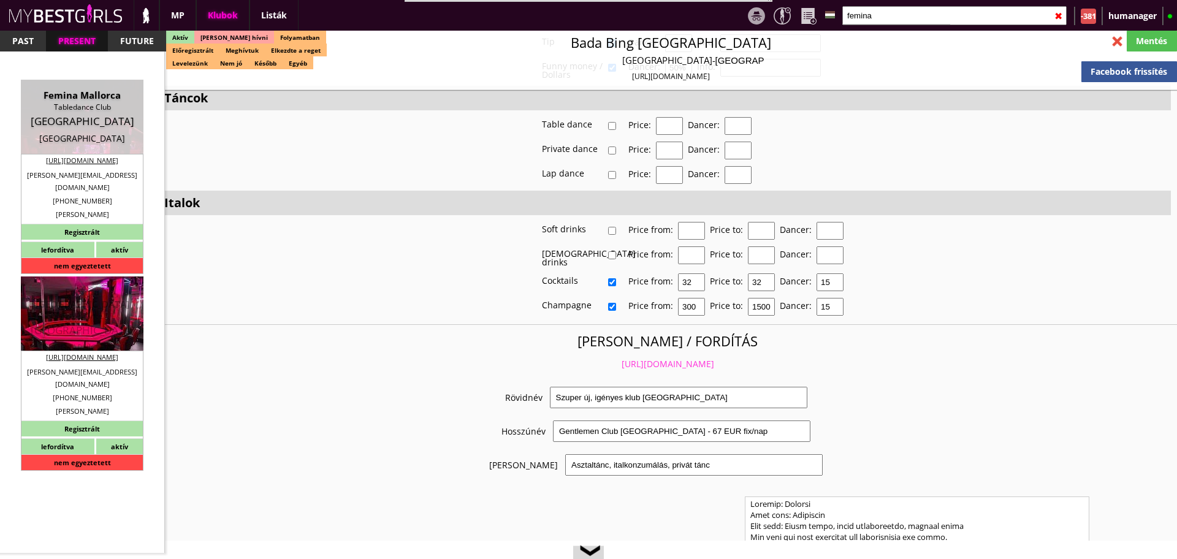
type input "femina"
click at [75, 296] on div "Femina [GEOGRAPHIC_DATA]" at bounding box center [82, 298] width 104 height 25
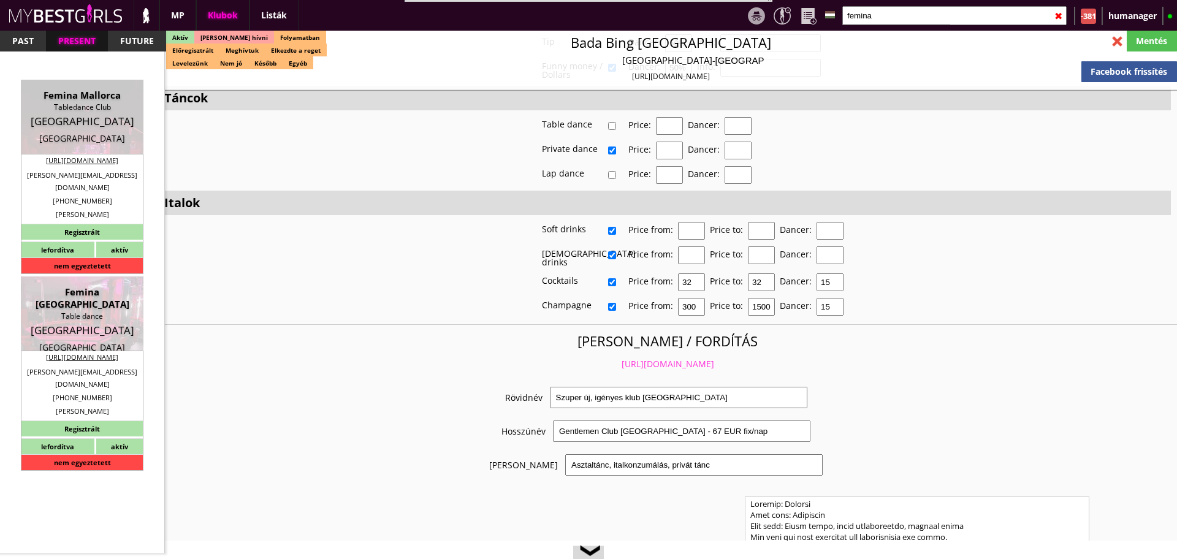
type input "Munich"
checkbox input "false"
type textarea "FEKETE LÁNYOK NEM MEHETNEK!!! RÉGI SZÁMLÁZÁSI CÍM BG GmbH DE237606246 80336 Mün…"
type input "15.00"
type input "EUR"
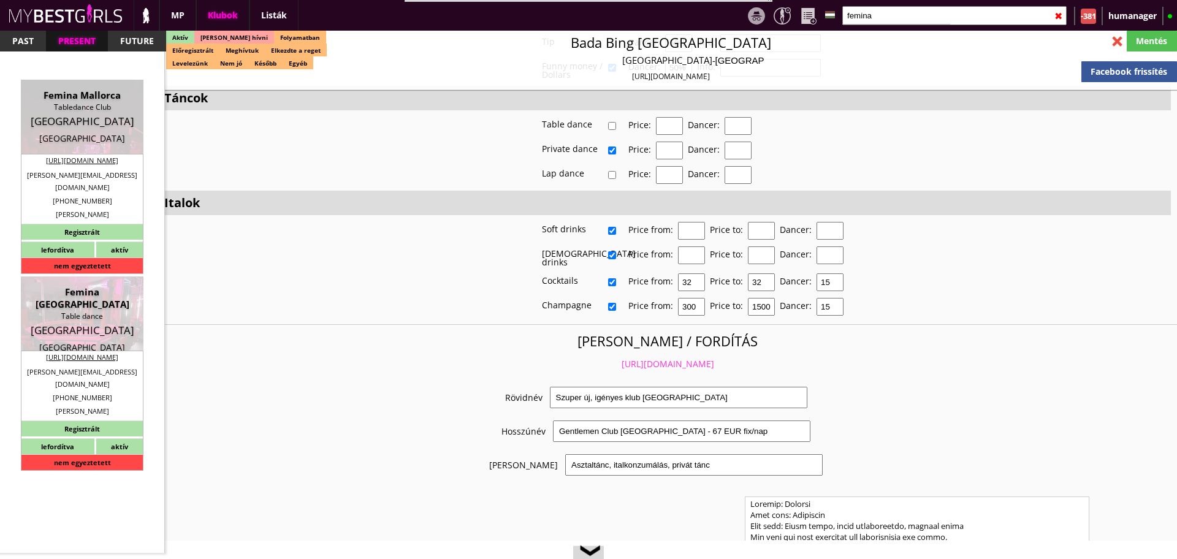
type input "Femina [GEOGRAPHIC_DATA]"
type input "Table dance"
type input "80336"
type input "Schillerstr.19"
type input "49"
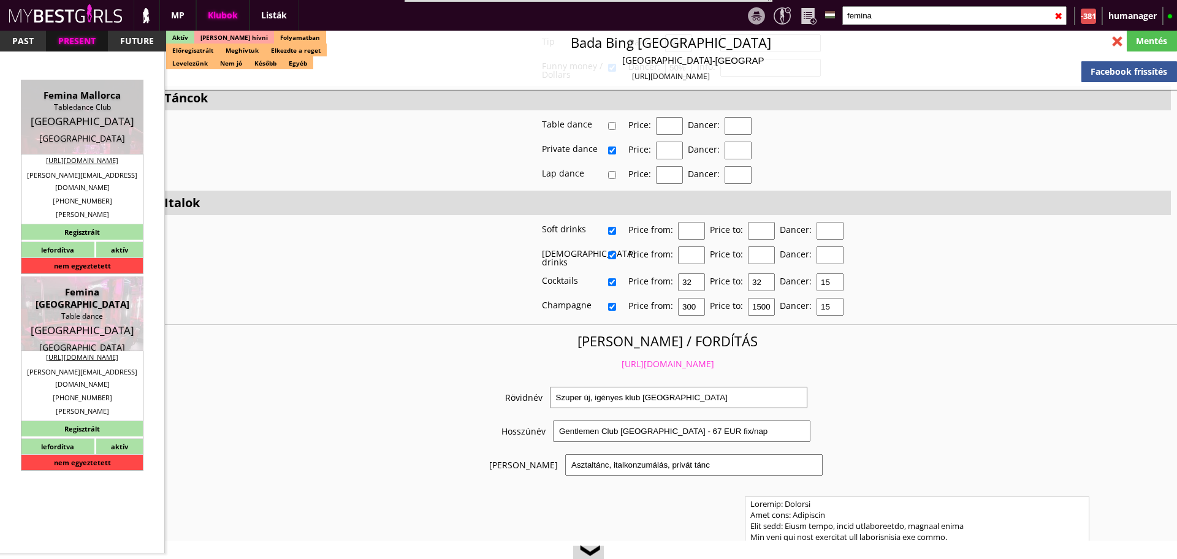
type input "17680873778"
type input "+4989554493"
type input "christoph.nitsch@gmx.de"
type input "https://www.femina-tabledance.de/"
type textarea "Dance&Animate GmbH DE311270394 81375 München Lichtensteinstr. 2a"
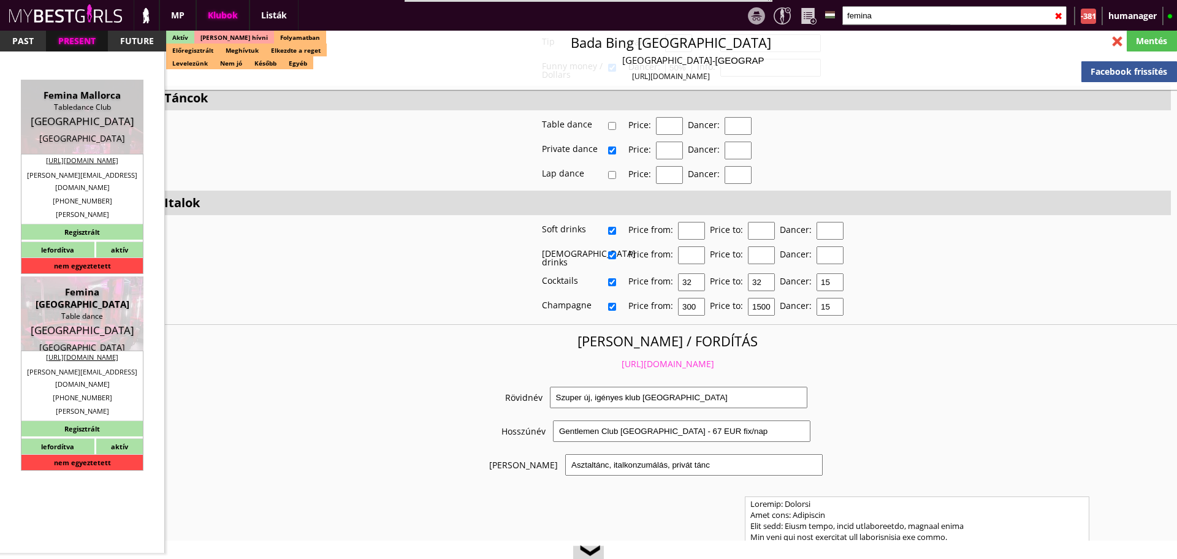
type input "Dance&Animate GmbH"
type input "DE311270394"
type input "81375"
type input "München"
type input "Lichtensteinstr. 2a"
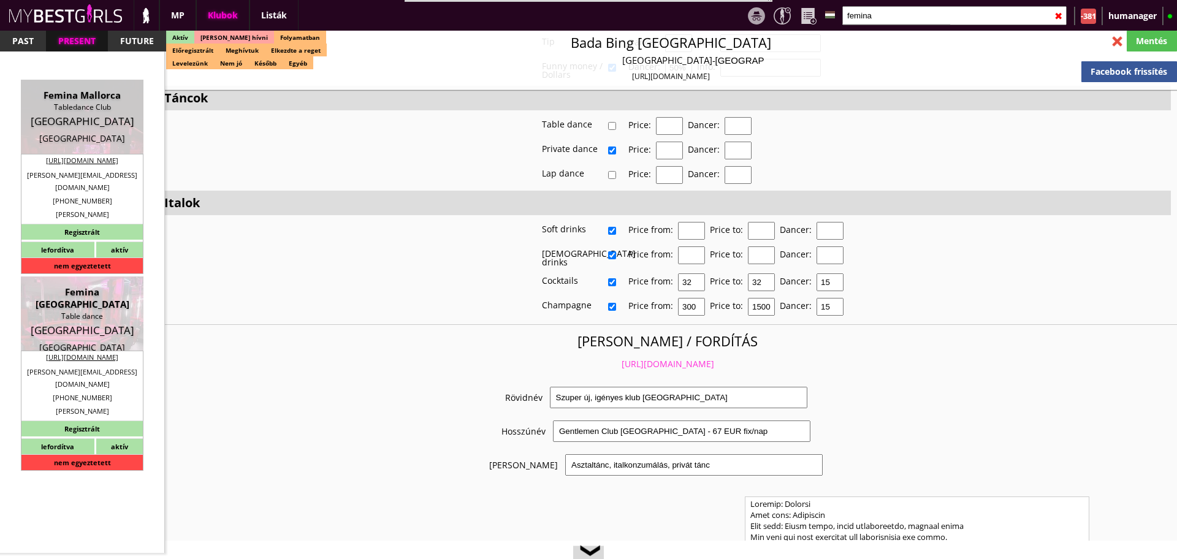
type input "Witalij"
type input "Goerner"
type input "49"
type input "17680873778"
type input "w.goerner@yahoo.de"
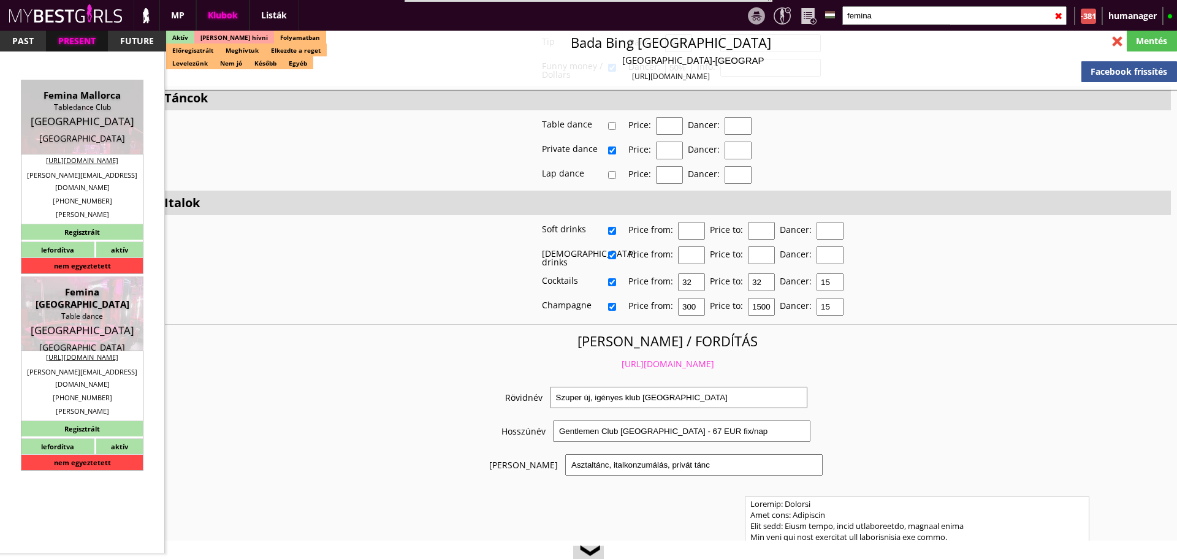
type input "Christoph"
type input "Nitsch"
type input "+49"
type input "163 4542612"
type input "christoph.nitsch@gmx.de"
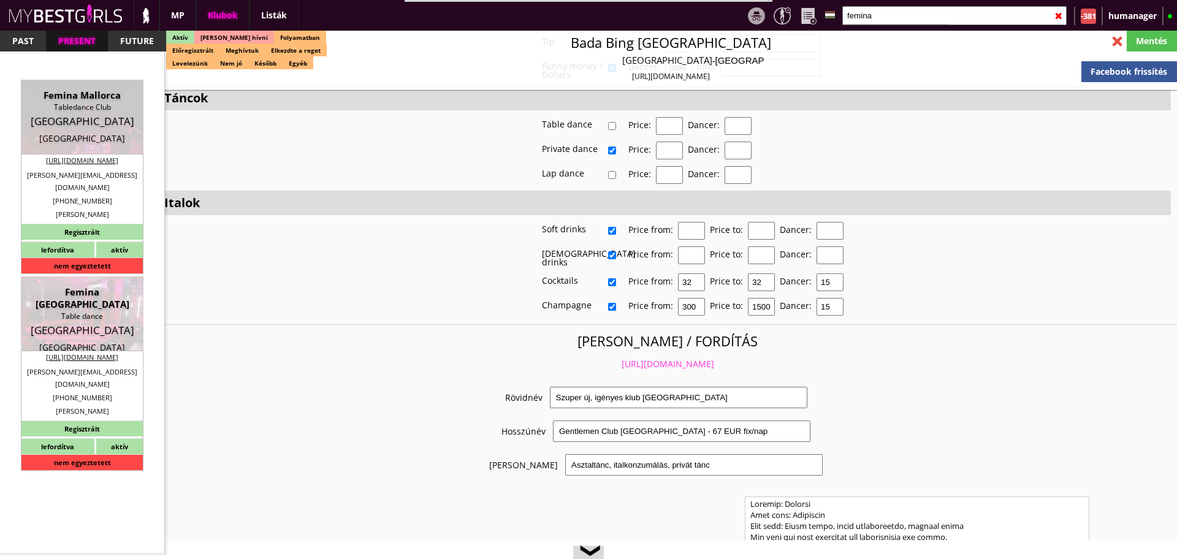
type textarea "Come Some new staff . When they are fix we let you know"
type input "10-25"
type input "5"
type input "1"
type input "2"
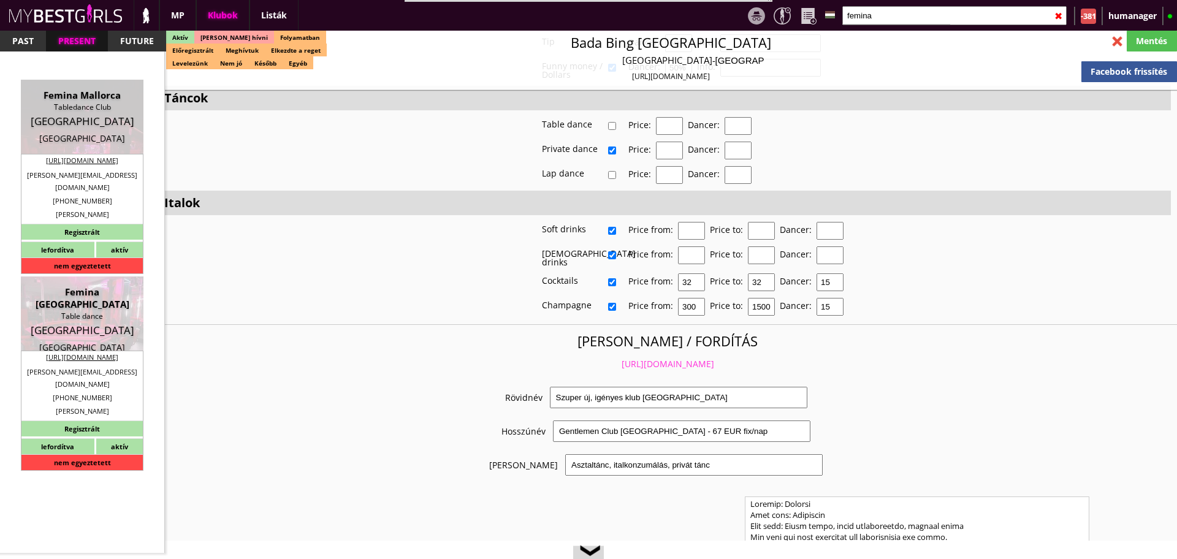
type input "10.00"
type input "2"
checkbox input "true"
checkbox input "false"
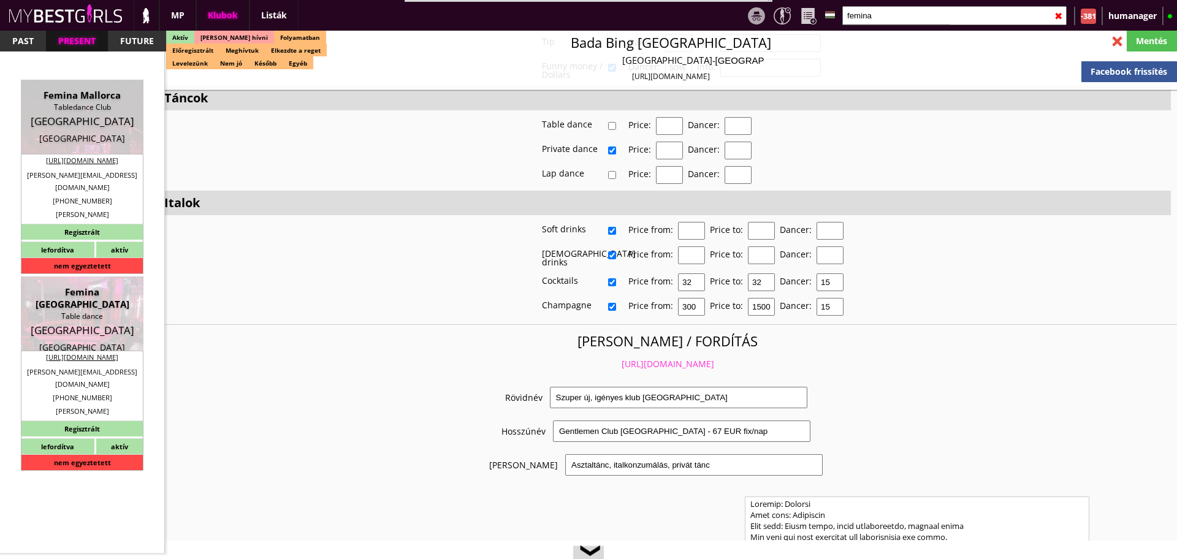
checkbox input "false"
checkbox input "true"
checkbox input "false"
checkbox input "true"
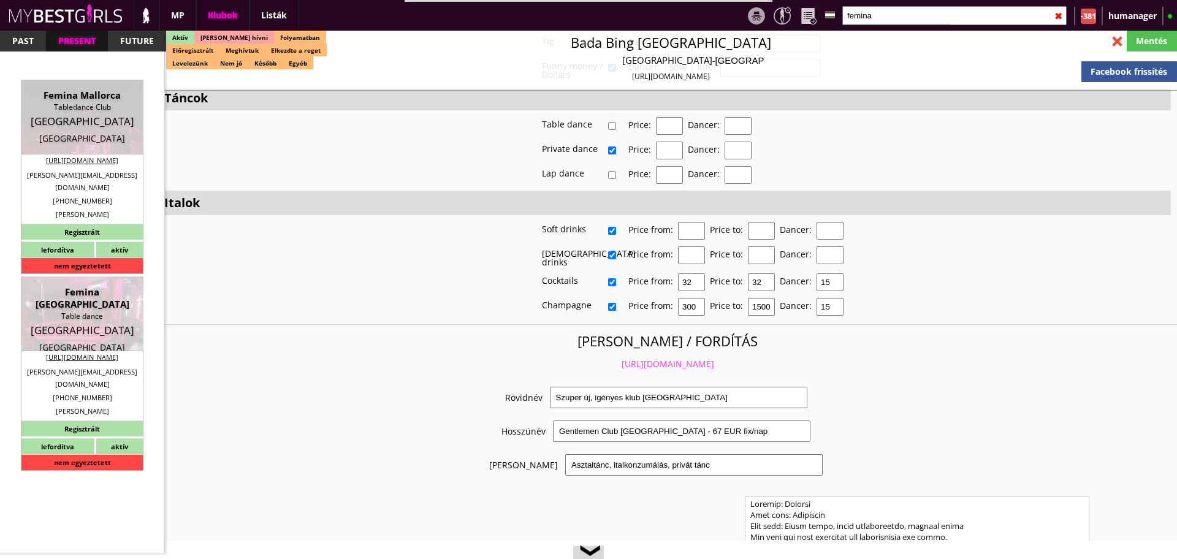
checkbox input "true"
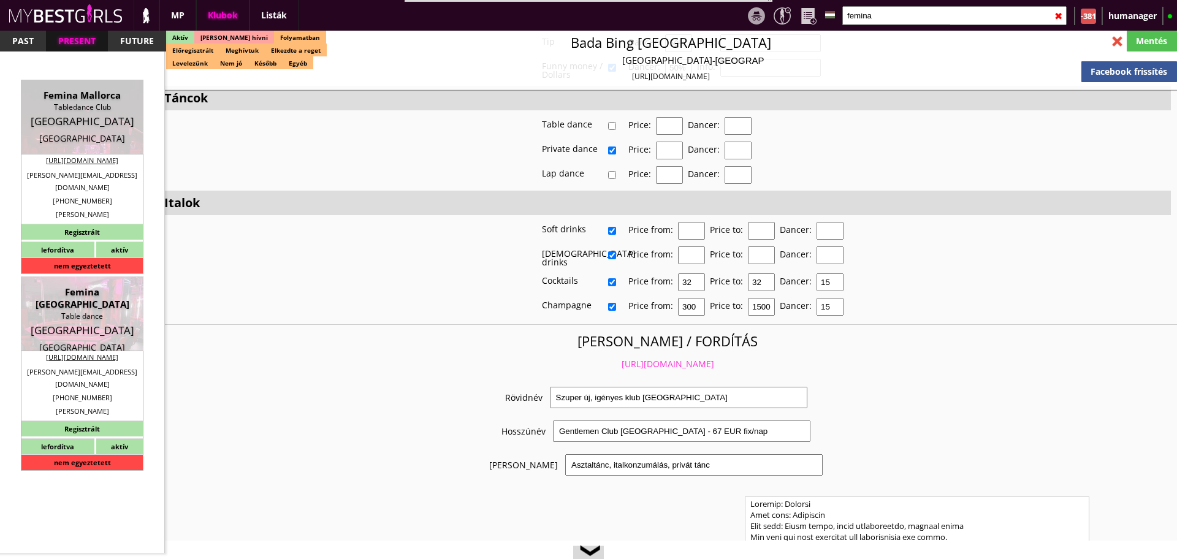
checkbox input "true"
type input "6"
checkbox input "false"
checkbox input "true"
checkbox input "false"
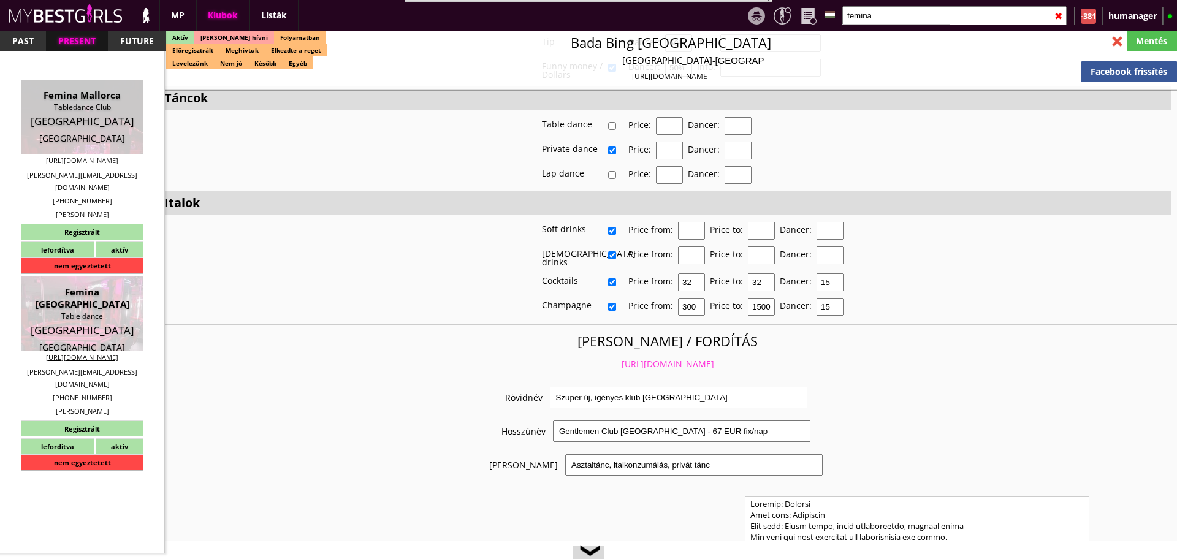
type input "5"
type input "2"
type input "250"
type input "50.00"
type input "60.00"
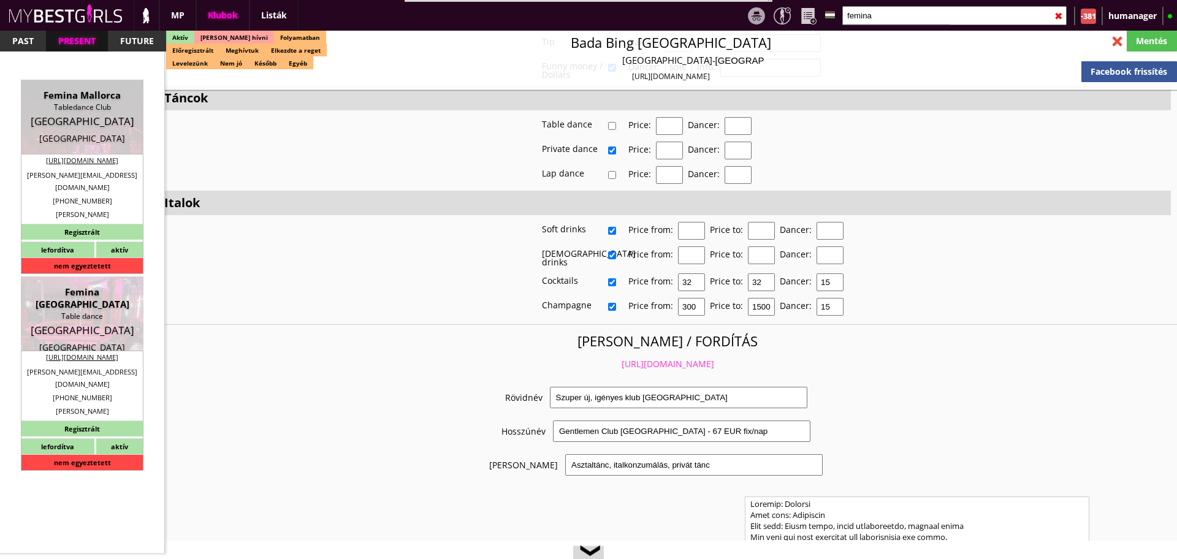
select select "daily"
checkbox input "false"
checkbox input "true"
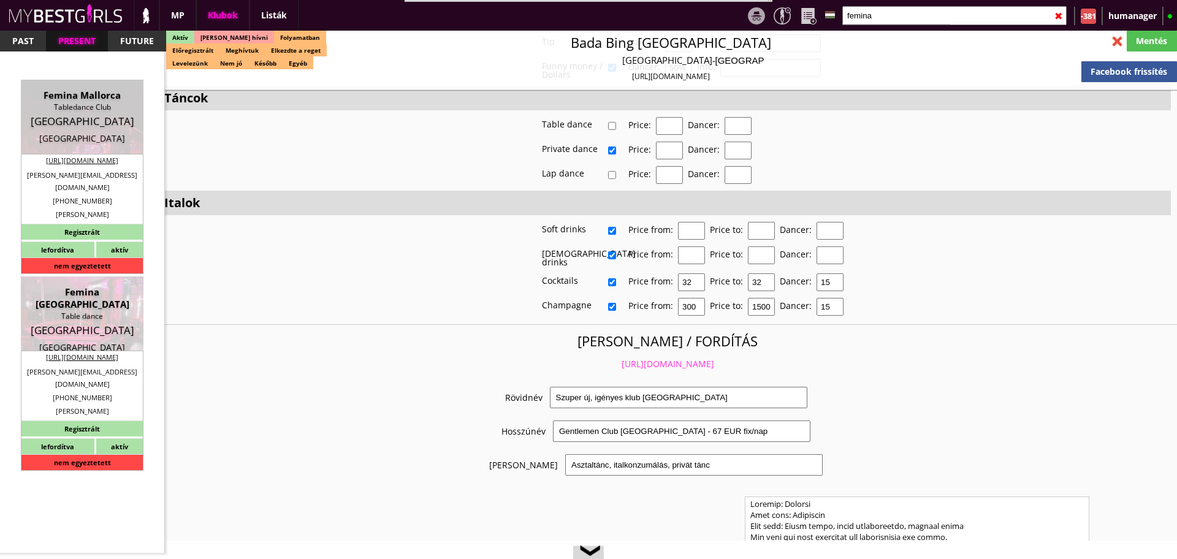
type input "50%"
type input "House dollars"
checkbox input "true"
type input "60"
type input "30"
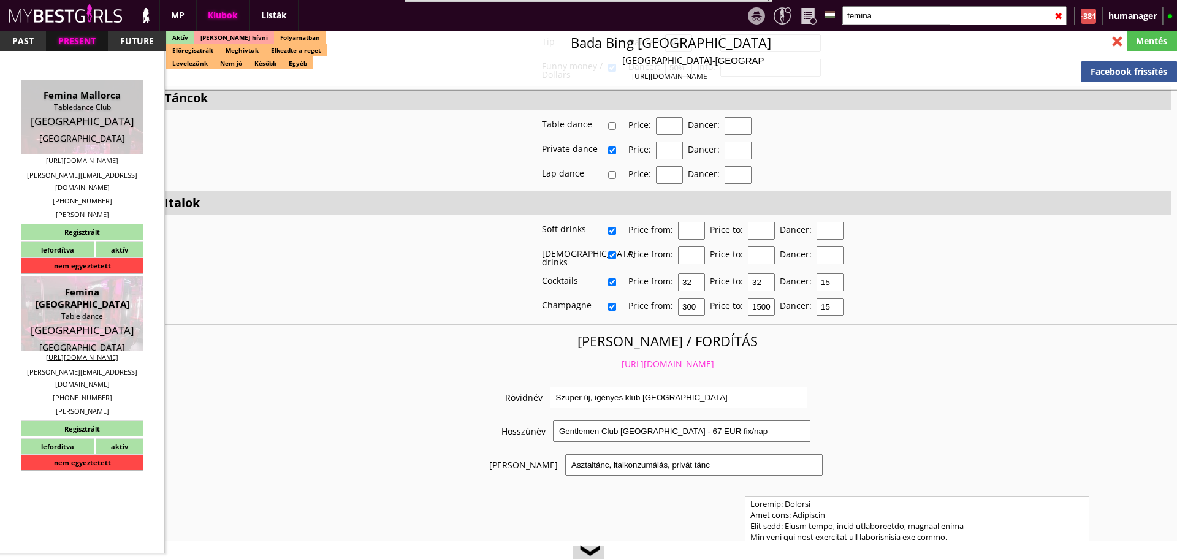
checkbox input "true"
type input "20"
type input "30"
type input "20"
checkbox input "true"
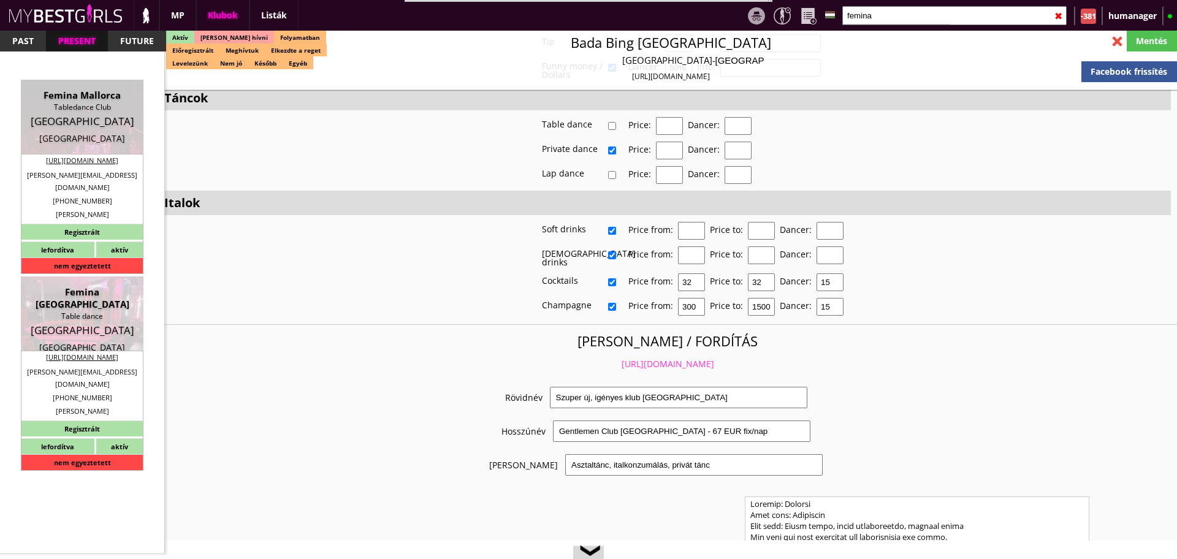
type input "20"
type input "30"
type input "20"
checkbox input "true"
type input "30"
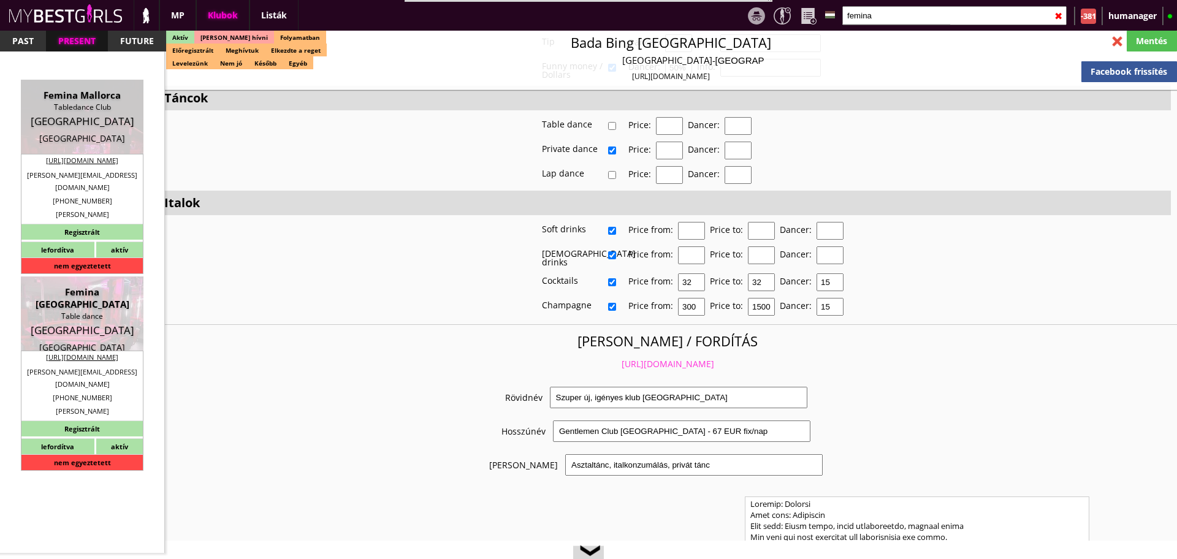
type input "30"
type input "20"
checkbox input "true"
type input "50"
type input "10000"
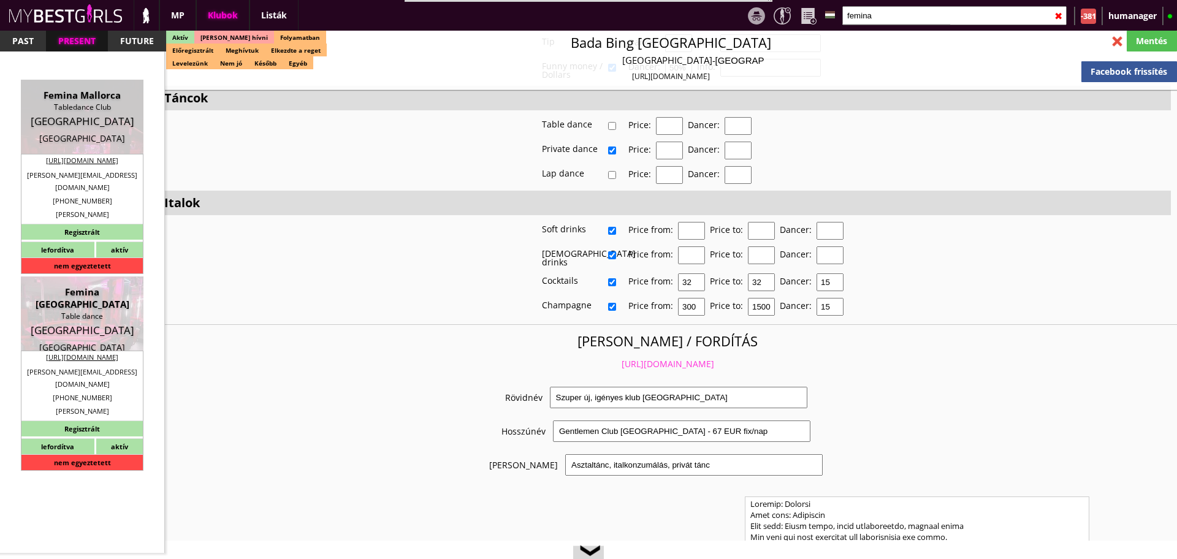
type input "20"
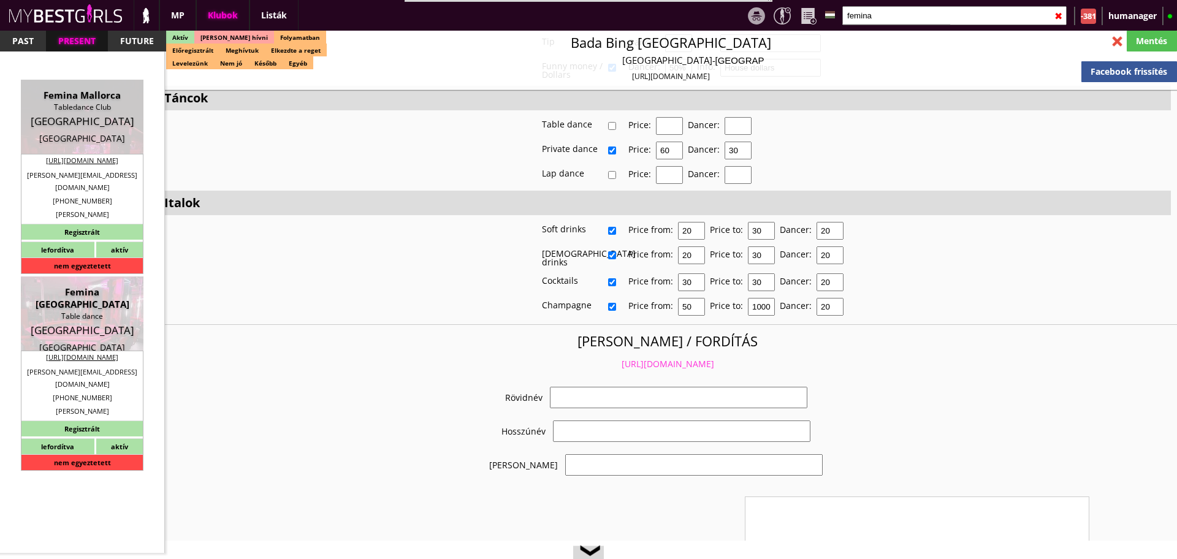
select select "christoph.nitsch@gmx.de"
checkbox input "true"
type input "Németország-München legrégebben üzmemelő klubja"
type input "München legrégebbi, legnagyobb és teljesen felújított klubja, - 50 EUR FIX/nap"
type input "Stage dance, private dance, italkonzumálás"
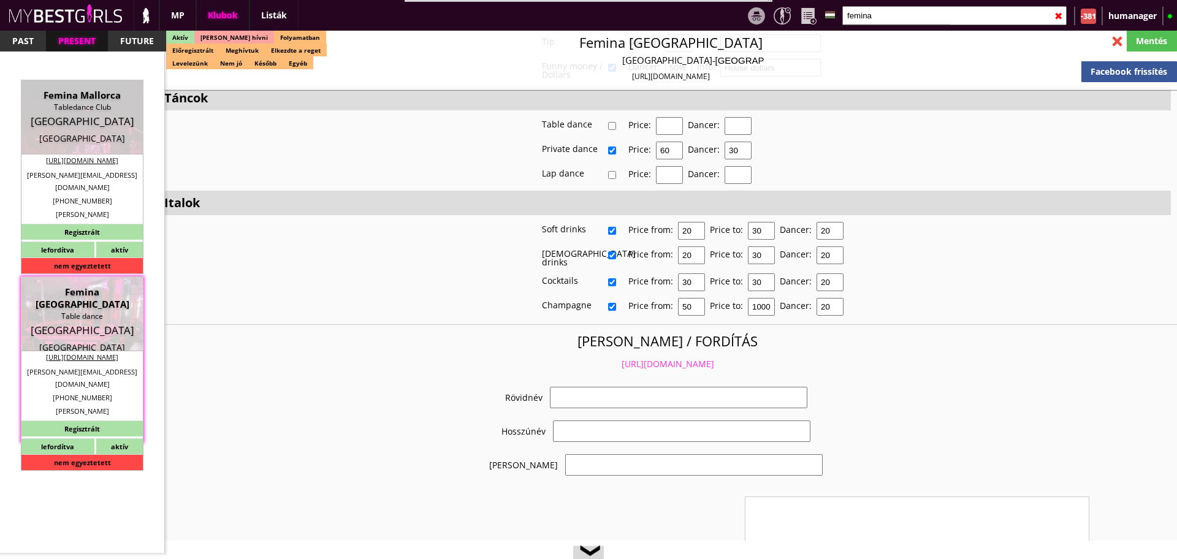
type textarea "This is the biggest and oldest club, it is a three-storey club in Munich and it…"
type textarea "Country: Germany Club type: Table dance club Work type: Stage dance, consummati…"
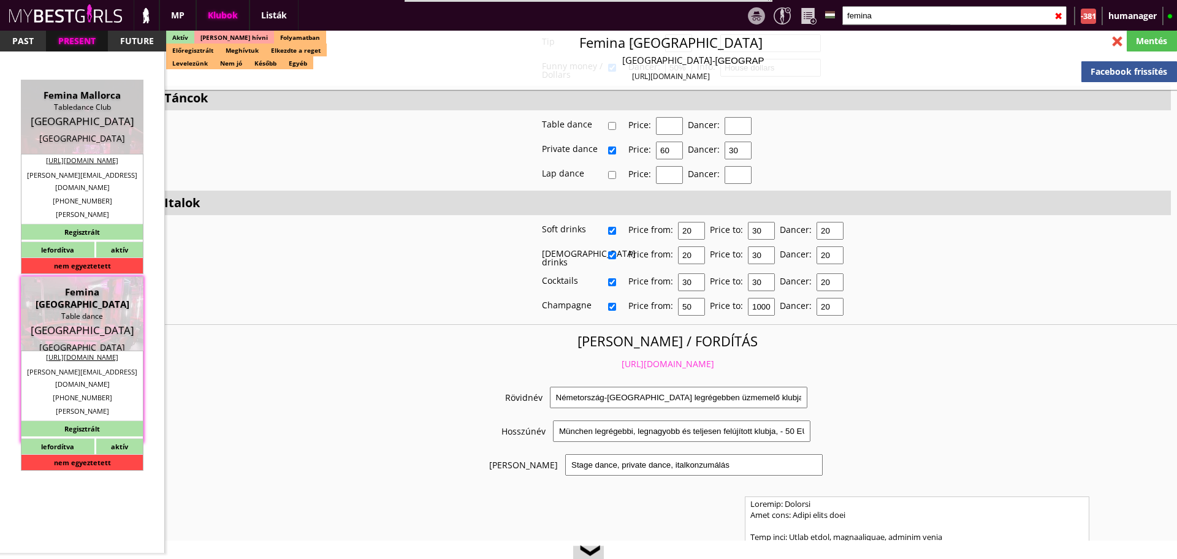
scroll to position [2238, 0]
click at [626, 358] on link "https://mybestgirls.com/nemetorszag-munchen-legregebben-uzmemelo-klubja" at bounding box center [668, 364] width 93 height 12
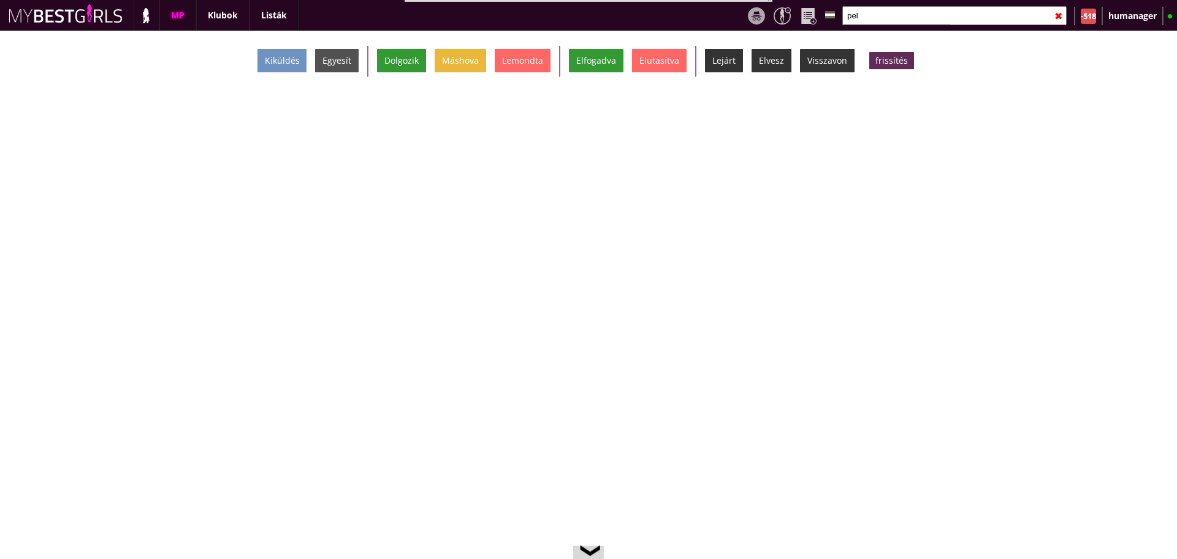
scroll to position [0, 5070]
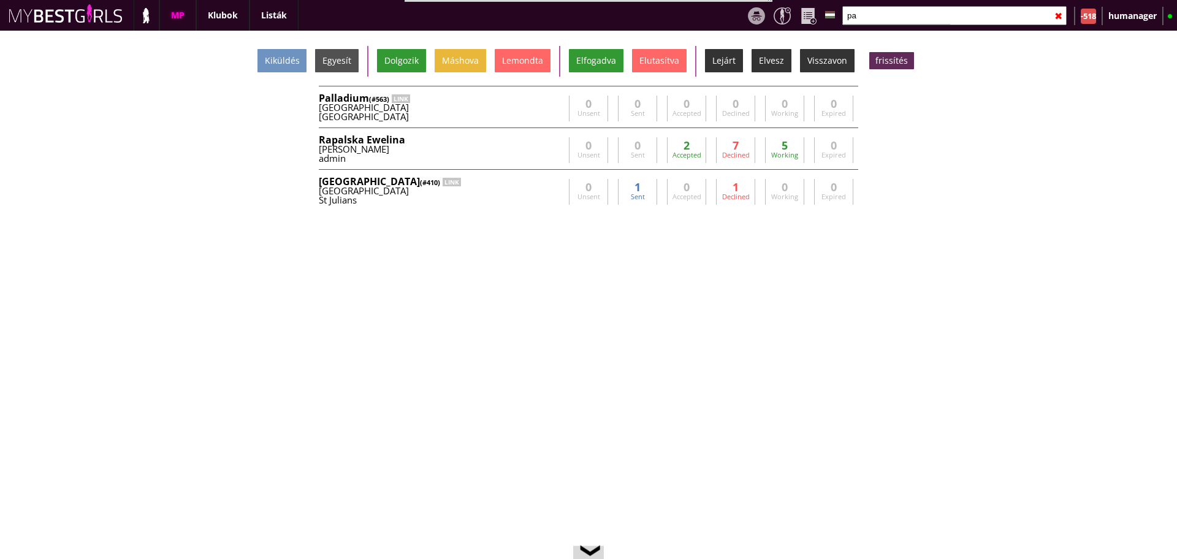
type input "p"
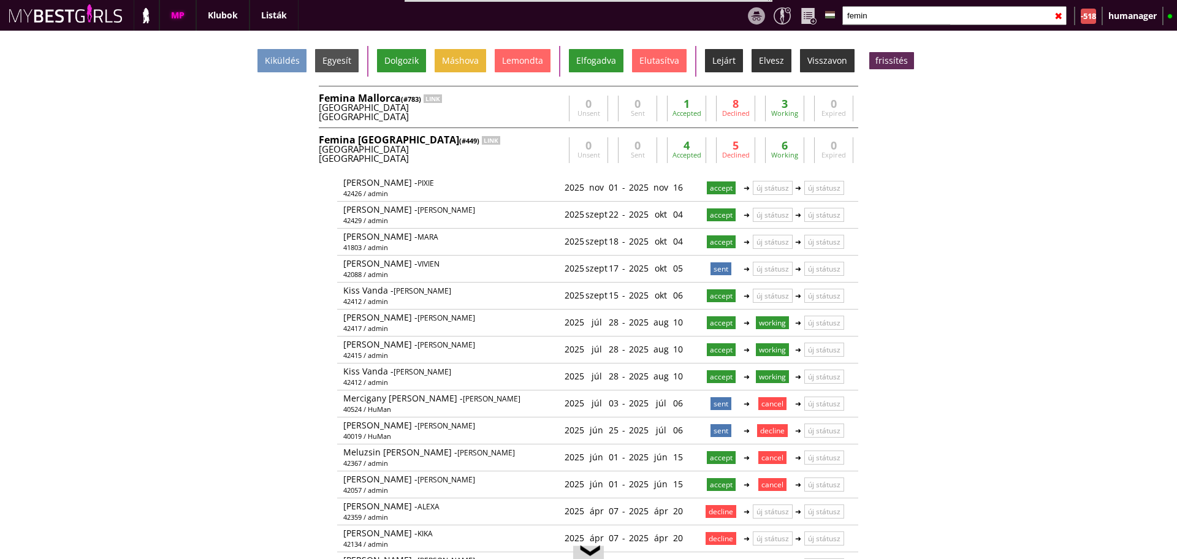
type input "femin"
click at [534, 147] on div "[GEOGRAPHIC_DATA]" at bounding box center [441, 149] width 245 height 9
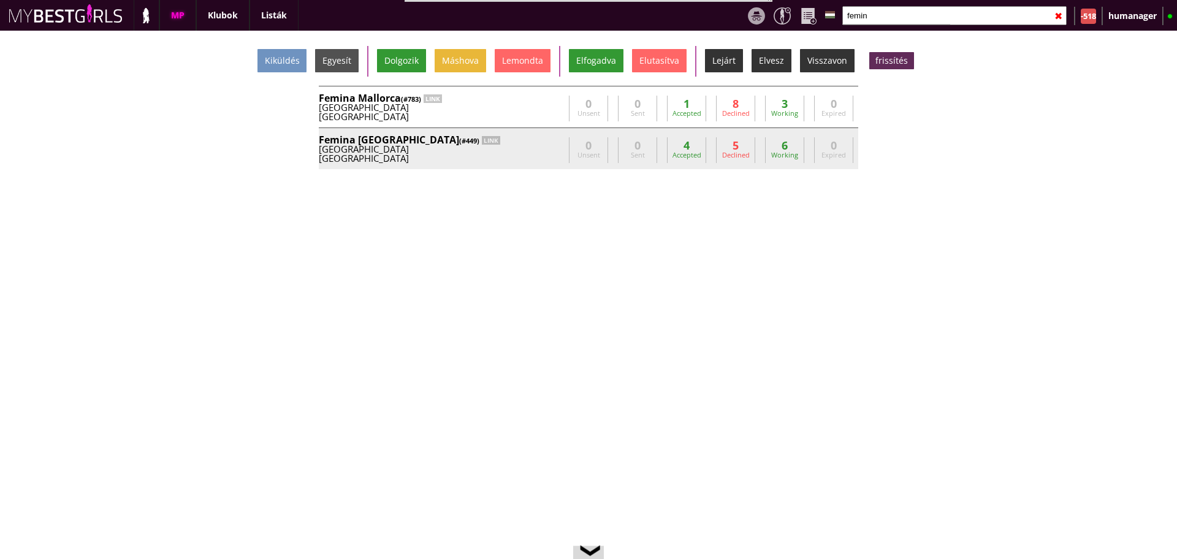
click at [534, 147] on div "Germany" at bounding box center [441, 149] width 245 height 9
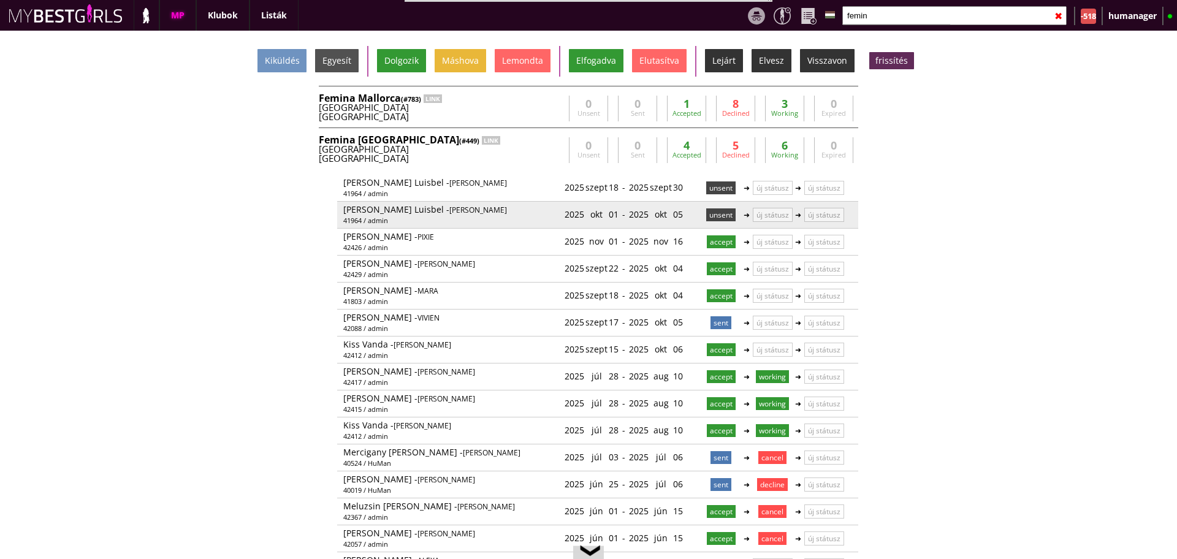
click at [712, 218] on p "unsent" at bounding box center [720, 214] width 29 height 13
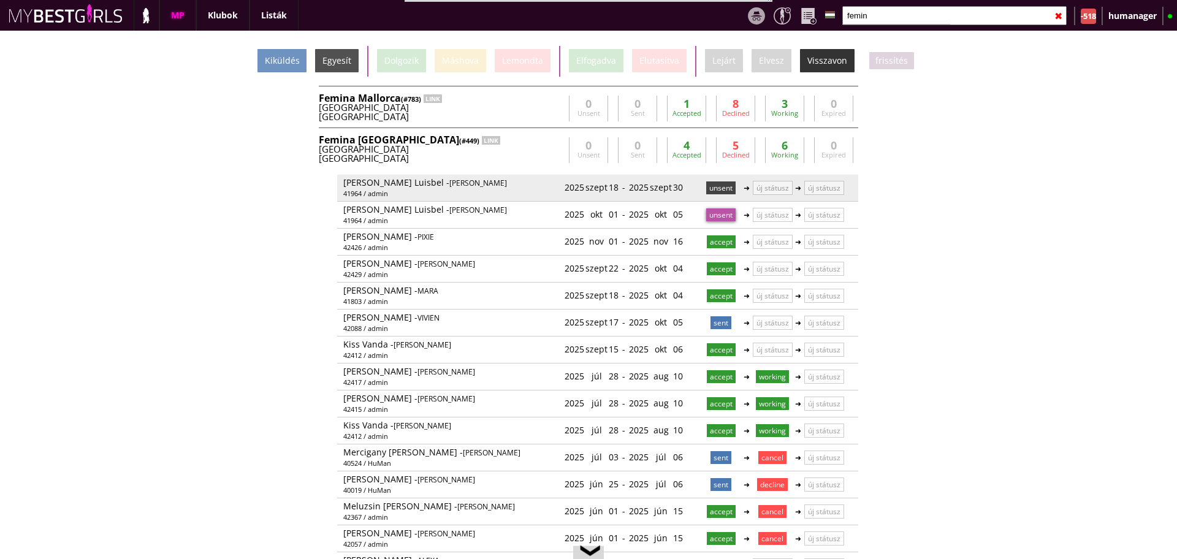
click at [722, 186] on p "unsent" at bounding box center [720, 188] width 29 height 13
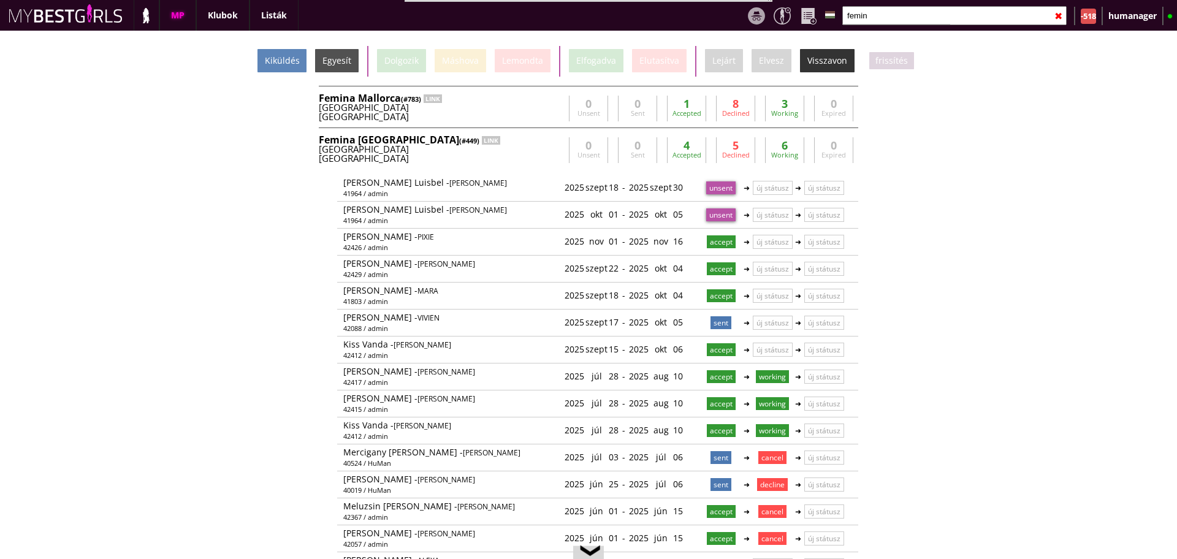
click at [281, 71] on div "Kiküldés" at bounding box center [282, 60] width 49 height 23
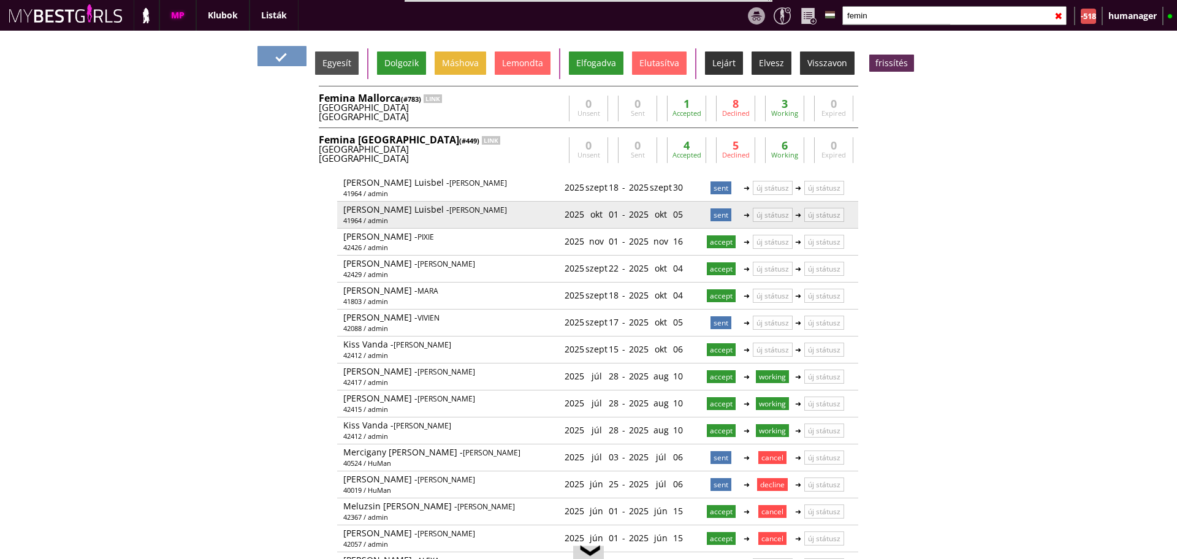
click at [711, 215] on p "sent" at bounding box center [721, 214] width 21 height 13
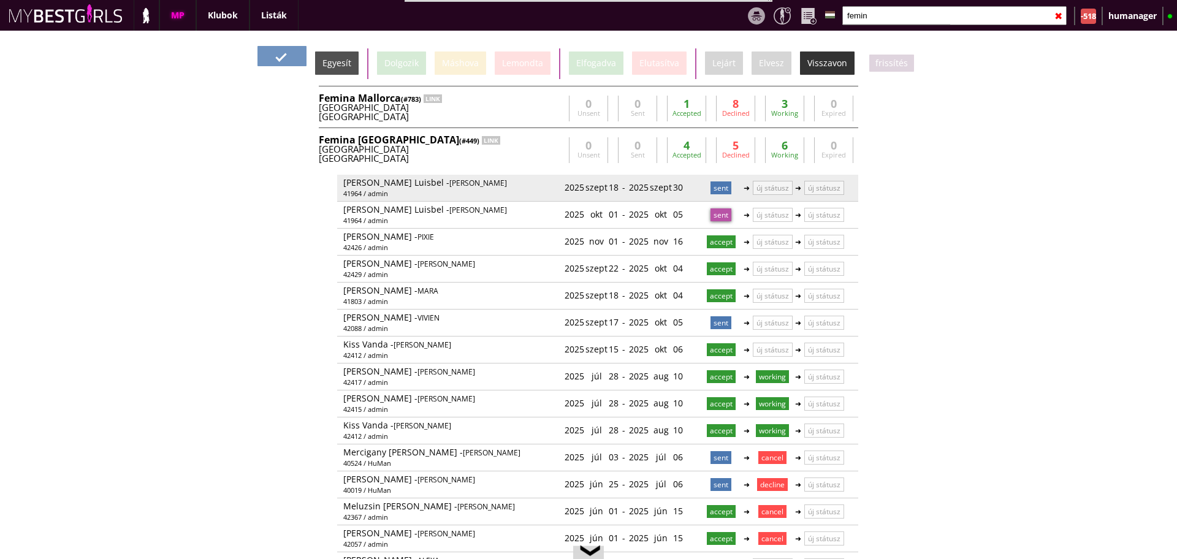
click at [715, 183] on p "sent" at bounding box center [721, 188] width 21 height 13
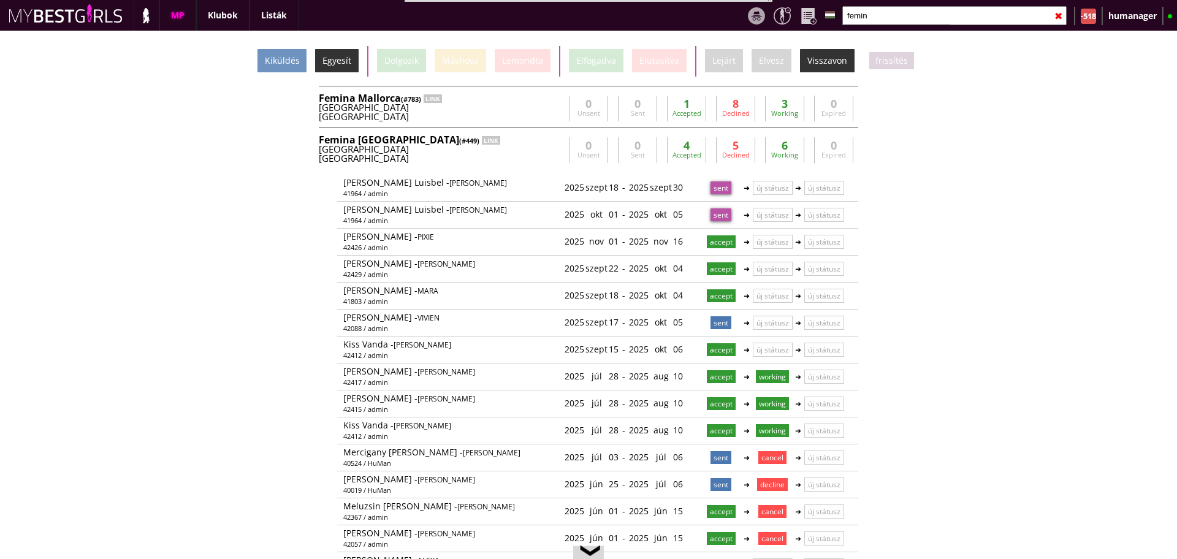
click at [345, 61] on div "Egyesít" at bounding box center [337, 60] width 44 height 23
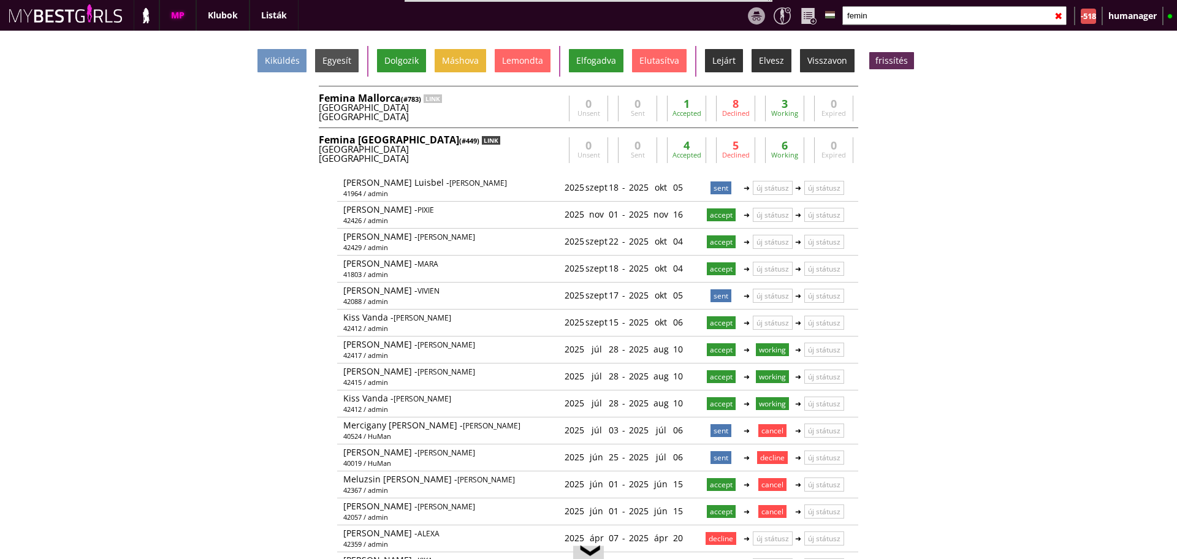
click at [482, 140] on div "LINK" at bounding box center [491, 140] width 18 height 9
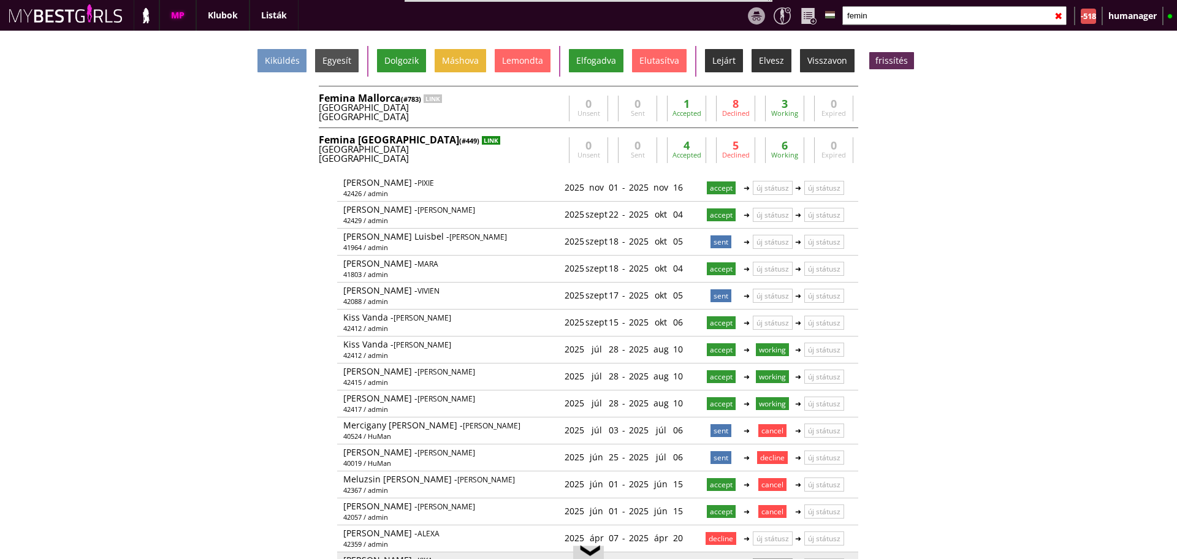
scroll to position [27, 0]
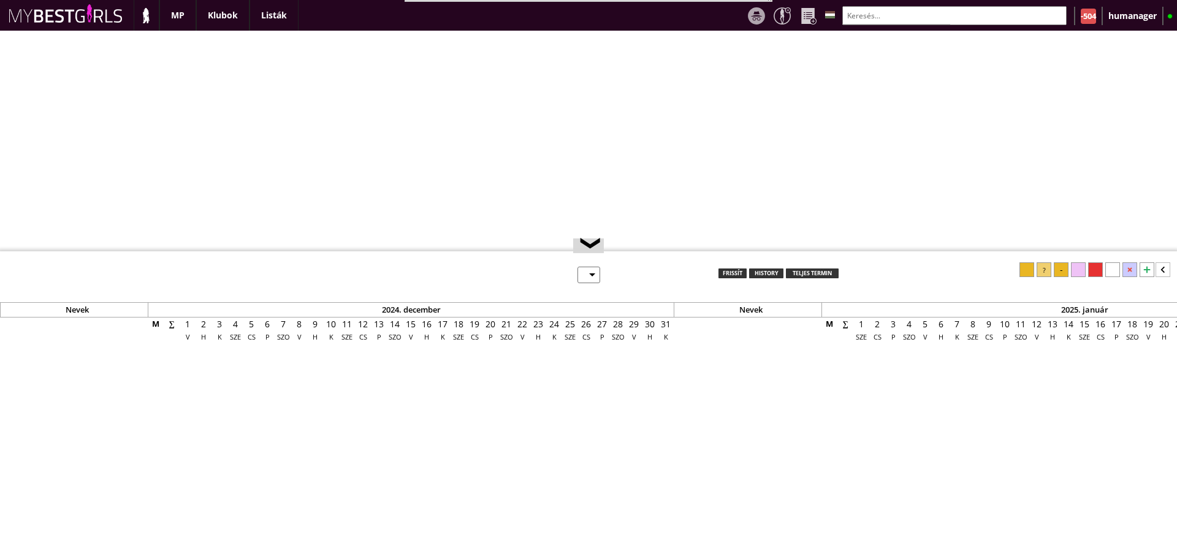
select select "0"
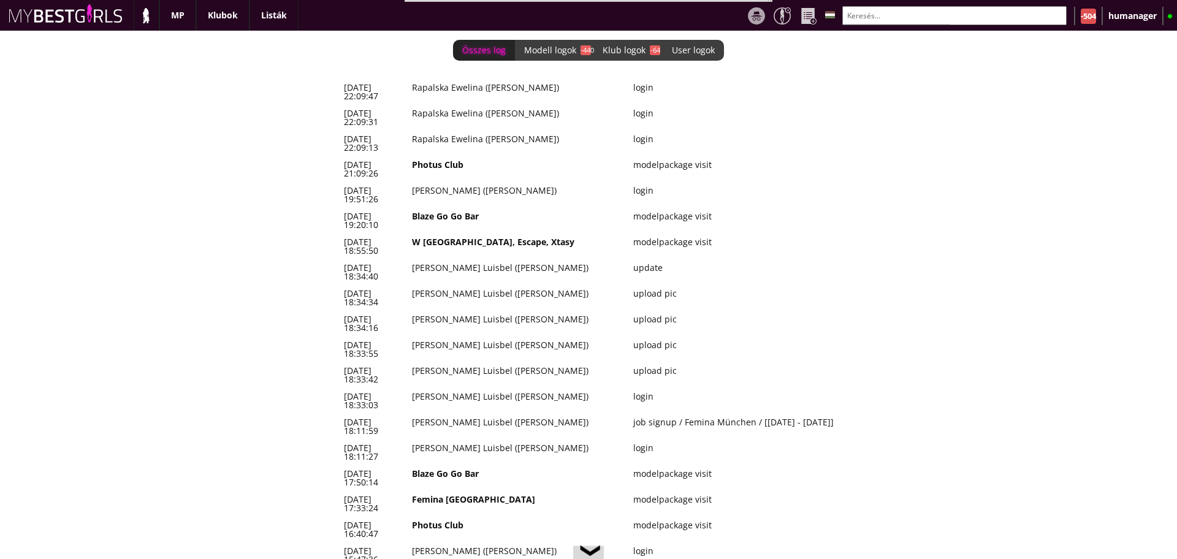
scroll to position [0, 5070]
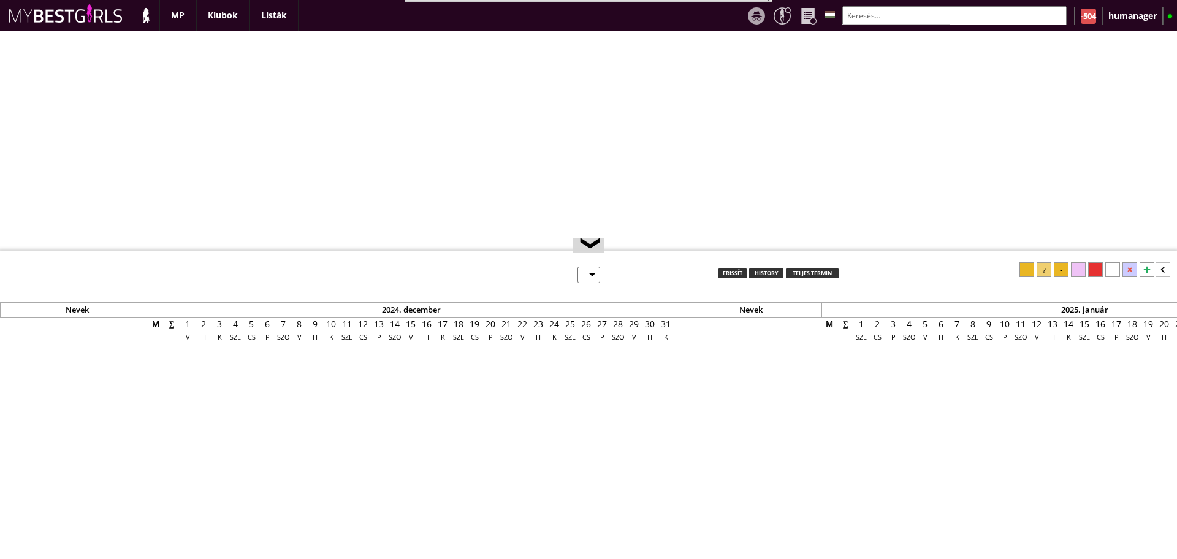
select select "0"
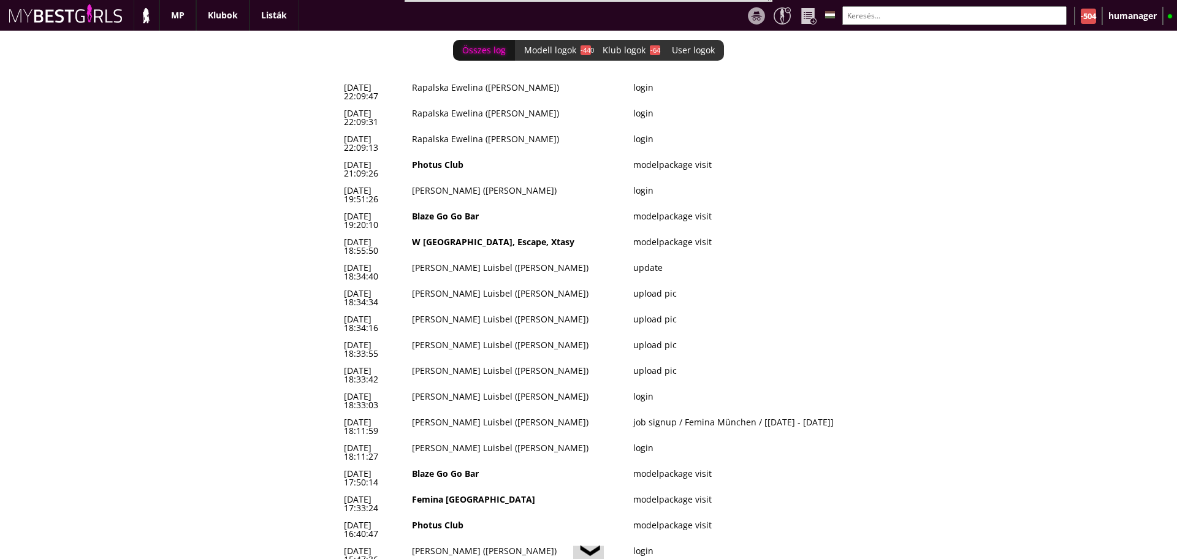
scroll to position [0, 5070]
